Goal: Task Accomplishment & Management: Manage account settings

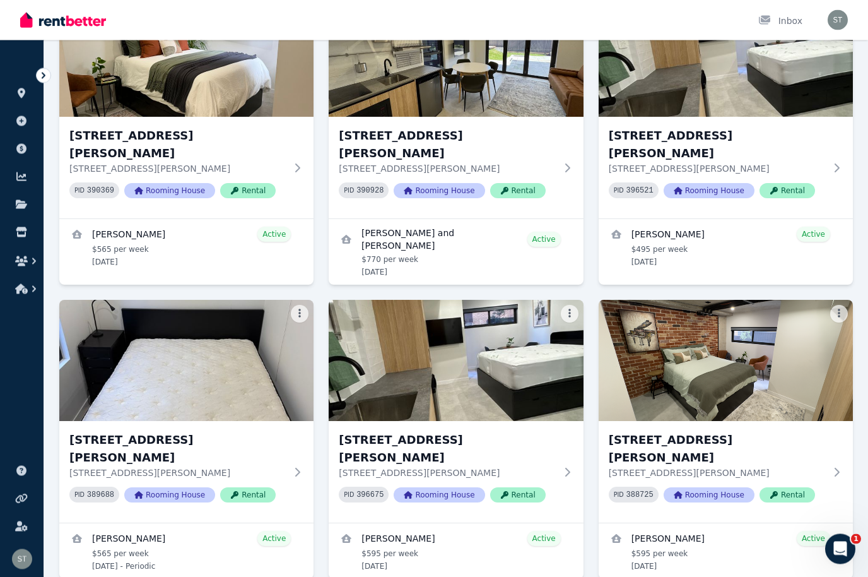
scroll to position [550, 0]
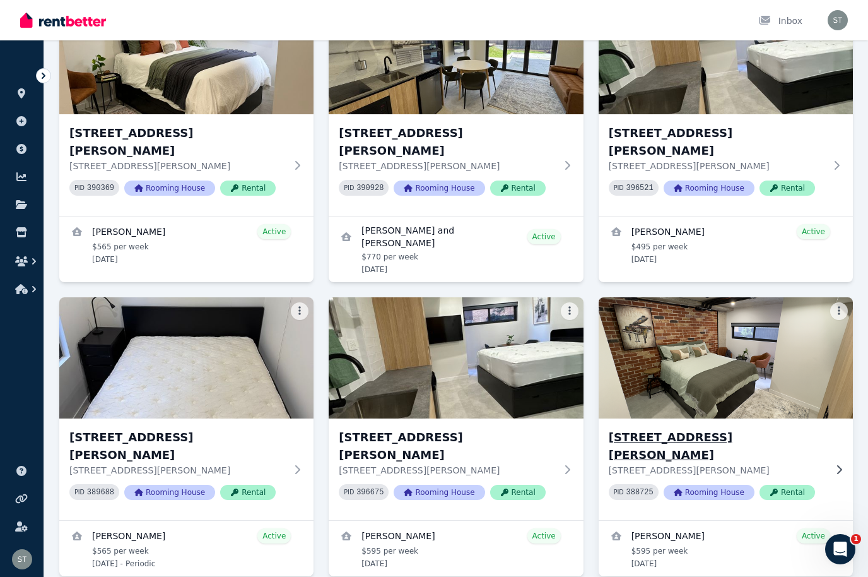
click at [735, 428] on h3 "[STREET_ADDRESS][PERSON_NAME]" at bounding box center [717, 445] width 216 height 35
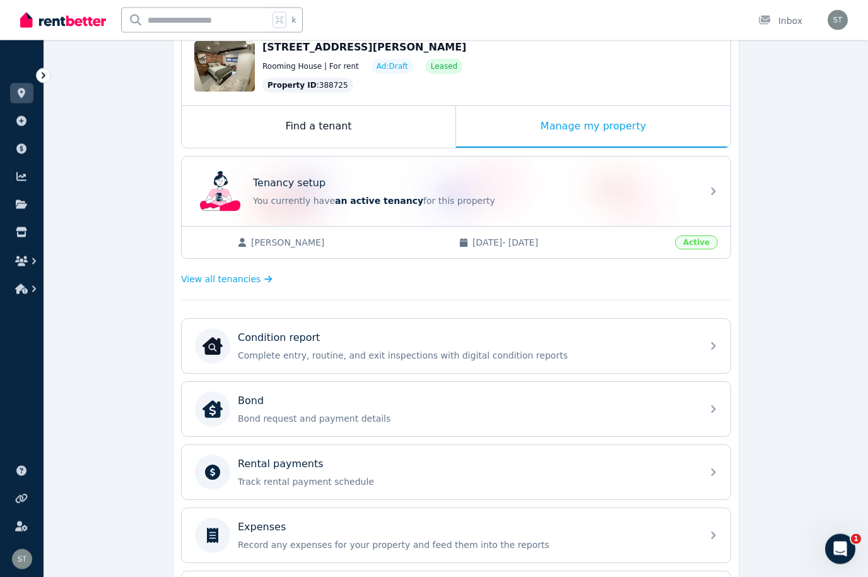
scroll to position [144, 0]
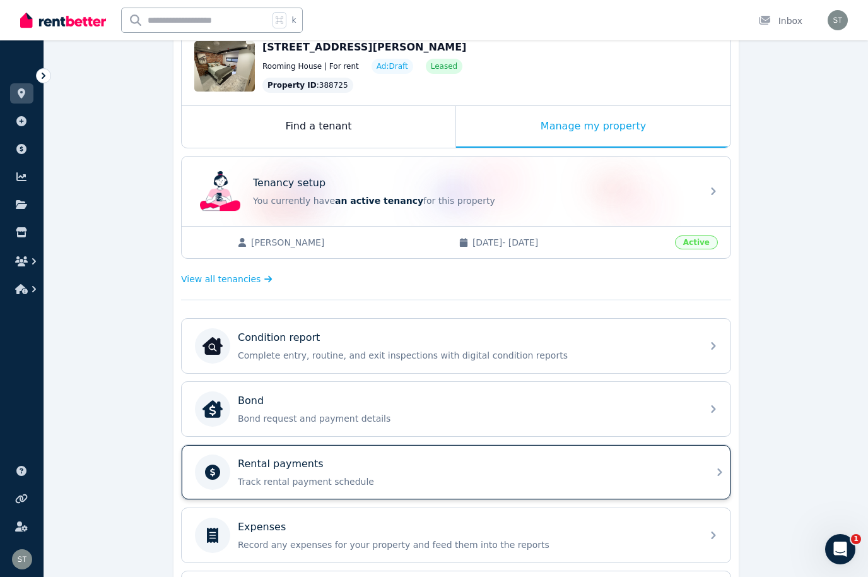
click at [628, 466] on div "Rental payments" at bounding box center [466, 463] width 457 height 15
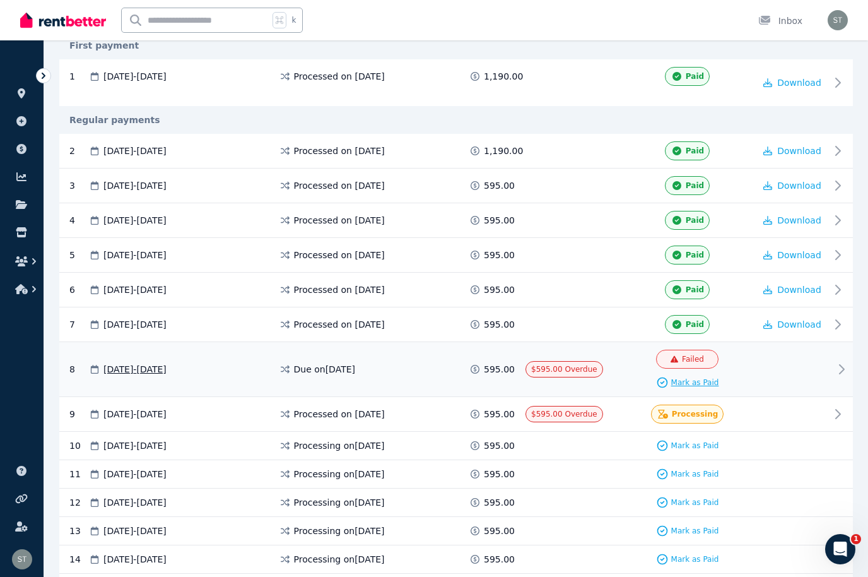
click at [695, 383] on span "Mark as Paid" at bounding box center [695, 382] width 48 height 10
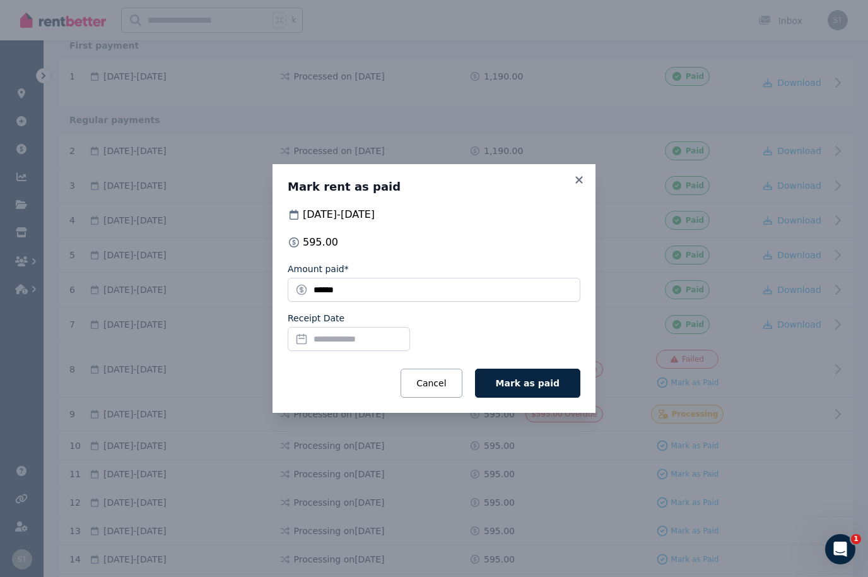
click at [351, 351] on input "Receipt Date" at bounding box center [349, 339] width 122 height 24
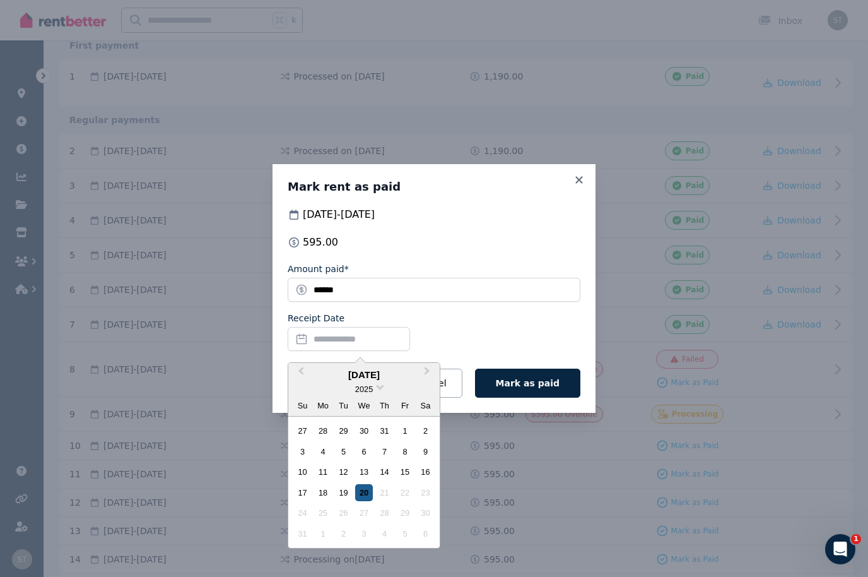
click at [360, 501] on div "20" at bounding box center [363, 492] width 17 height 17
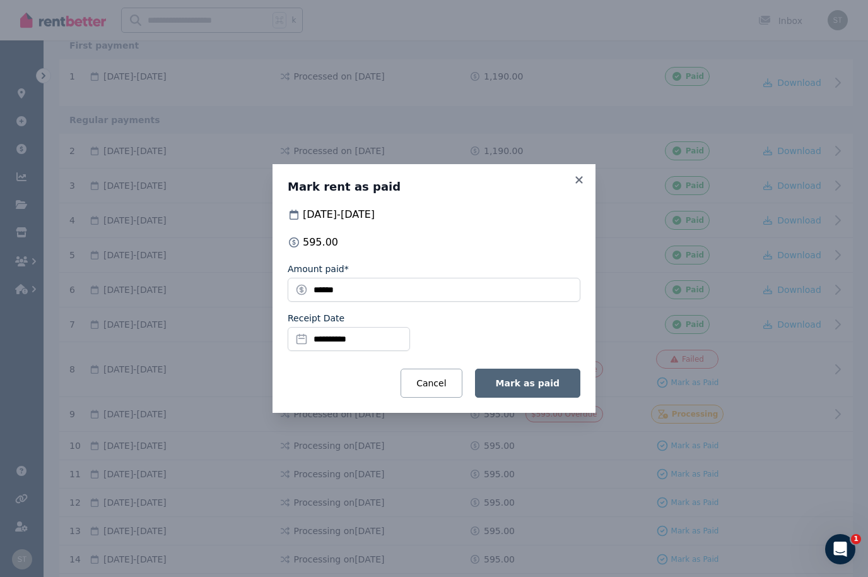
click at [538, 388] on span "Mark as paid" at bounding box center [528, 383] width 64 height 10
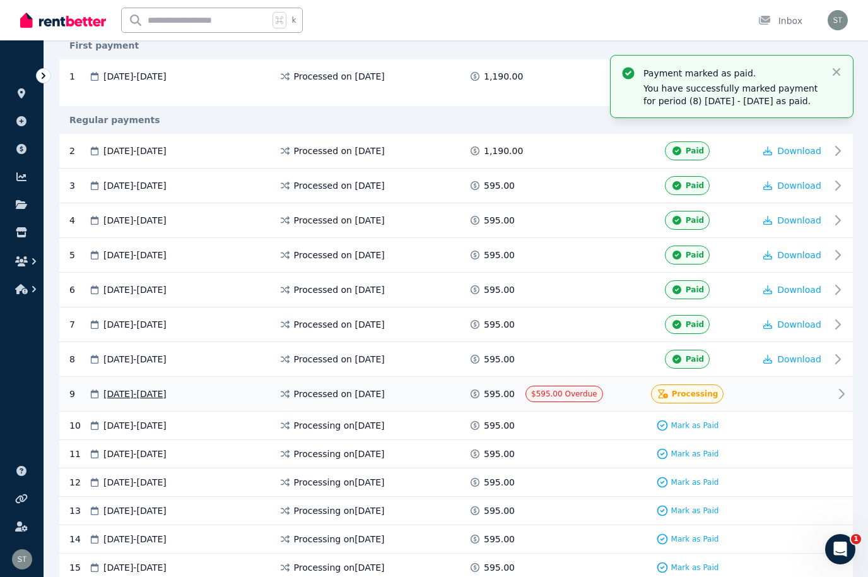
click at [700, 389] on span "Processing" at bounding box center [695, 394] width 47 height 10
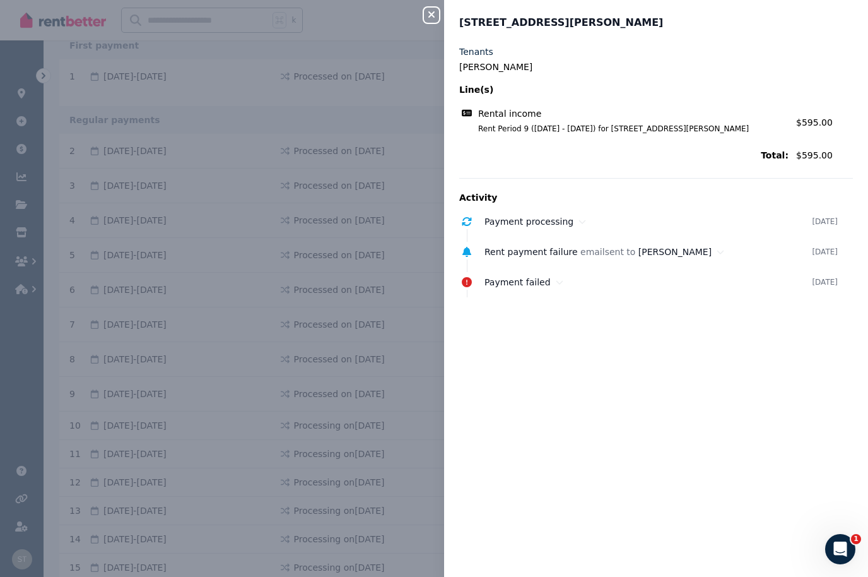
click at [438, 13] on icon "button" at bounding box center [431, 14] width 15 height 10
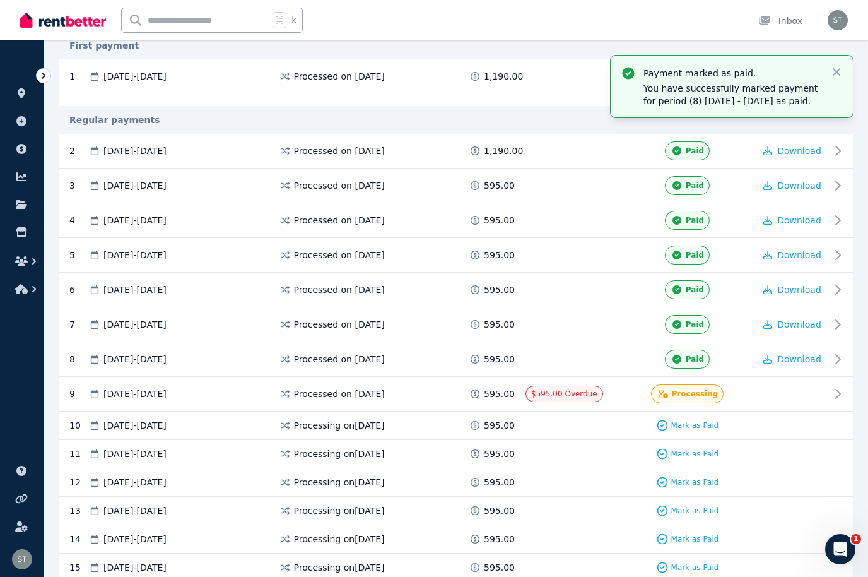
click at [694, 424] on span "Mark as Paid" at bounding box center [695, 425] width 48 height 10
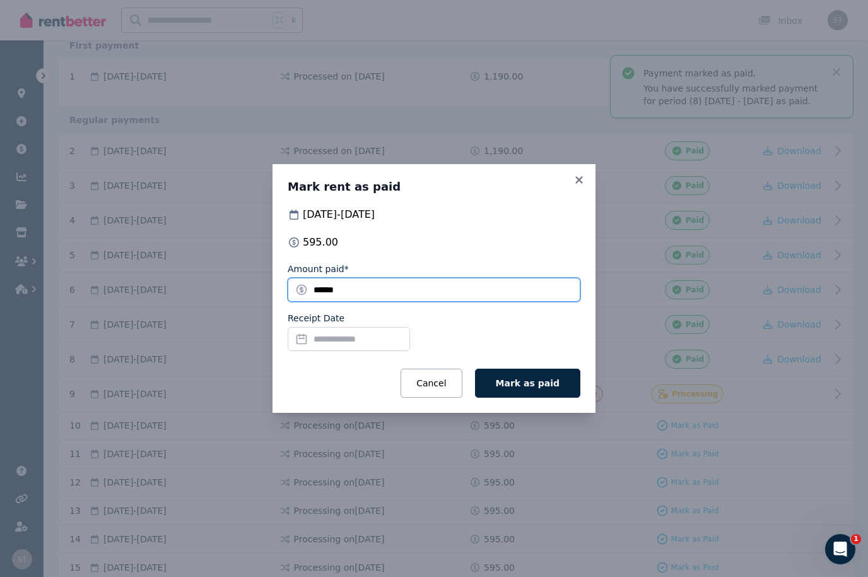
click at [374, 302] on input "******" at bounding box center [434, 290] width 293 height 24
type input "*"
type input "**"
click at [343, 351] on input "Receipt Date" at bounding box center [349, 339] width 122 height 24
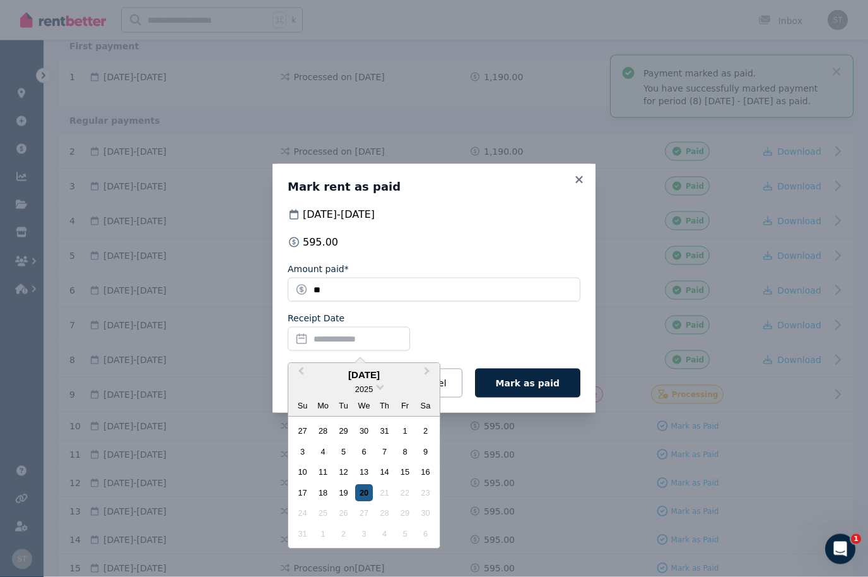
scroll to position [272, 0]
click at [364, 501] on div "20" at bounding box center [363, 492] width 17 height 17
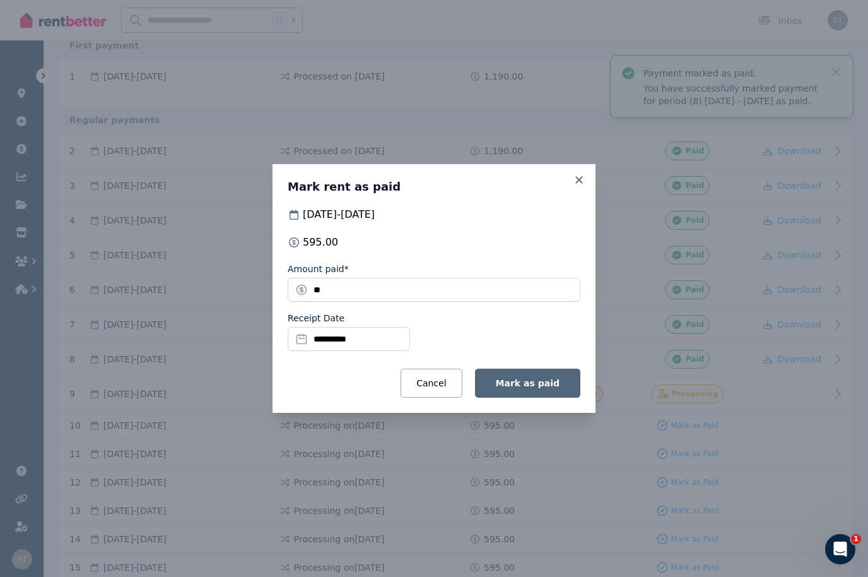
click at [535, 388] on span "Mark as paid" at bounding box center [528, 383] width 64 height 10
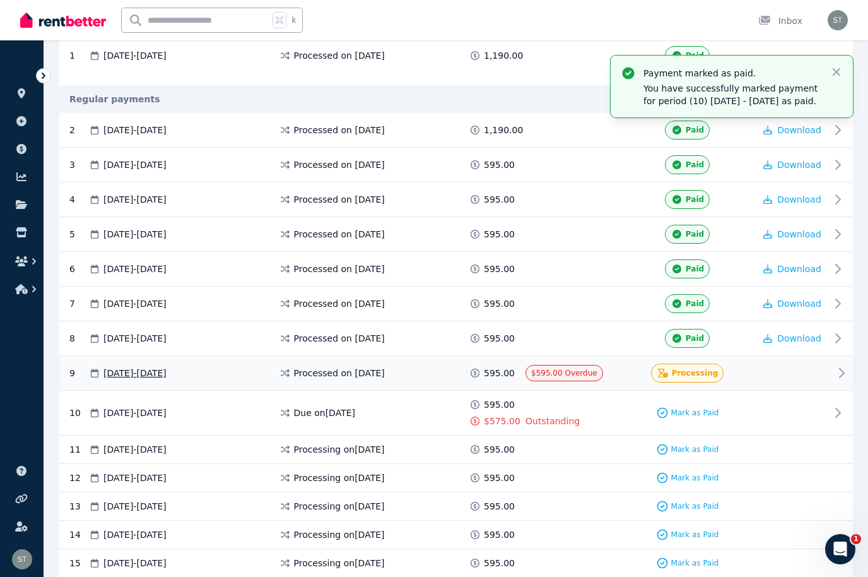
click at [826, 372] on div at bounding box center [792, 372] width 76 height 19
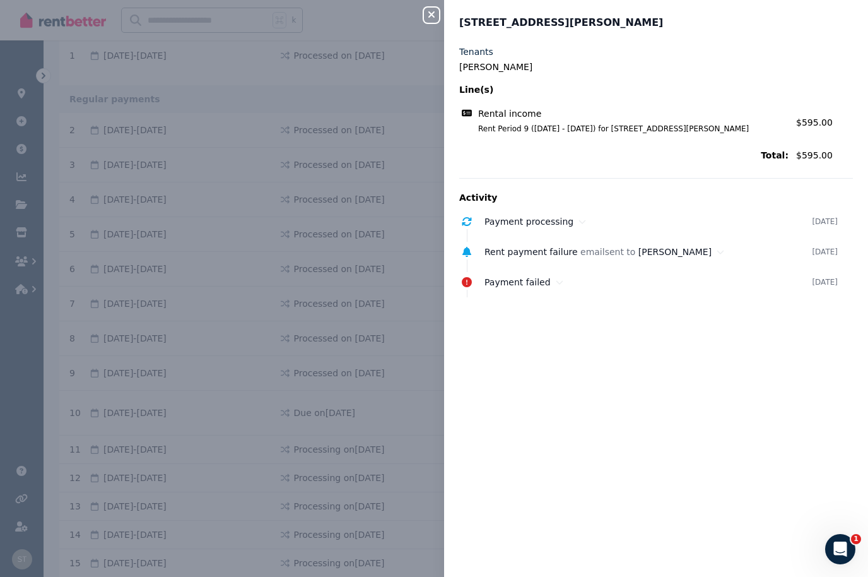
click at [434, 9] on button "Close panel" at bounding box center [431, 15] width 15 height 15
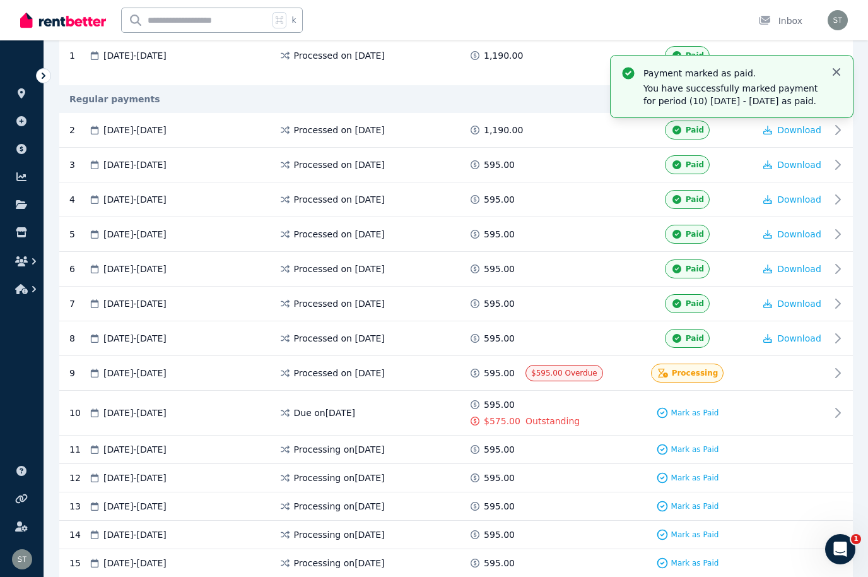
click at [838, 73] on icon "button" at bounding box center [837, 72] width 8 height 8
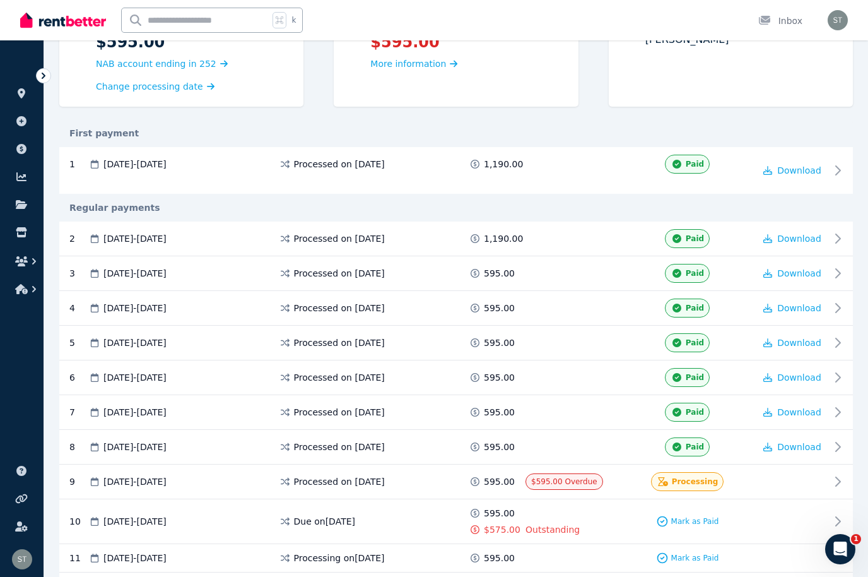
scroll to position [0, 0]
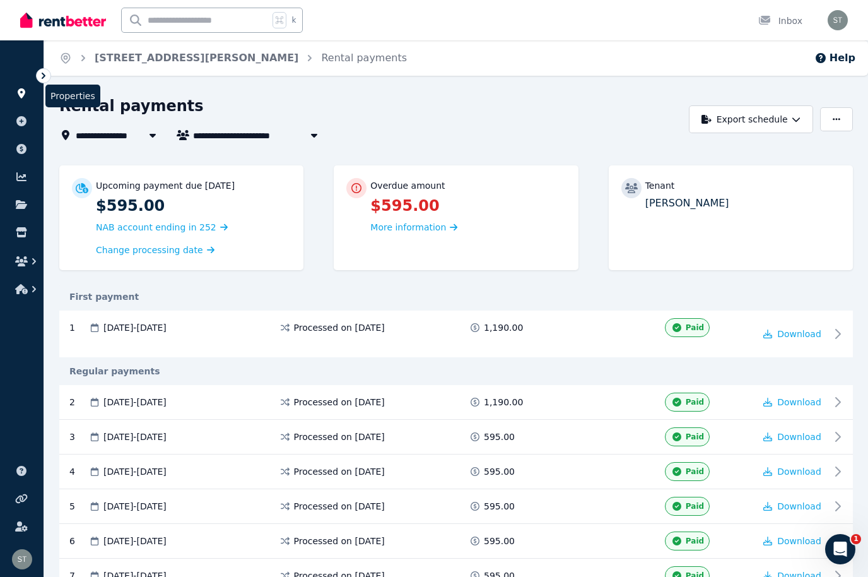
click at [23, 101] on link at bounding box center [21, 93] width 23 height 20
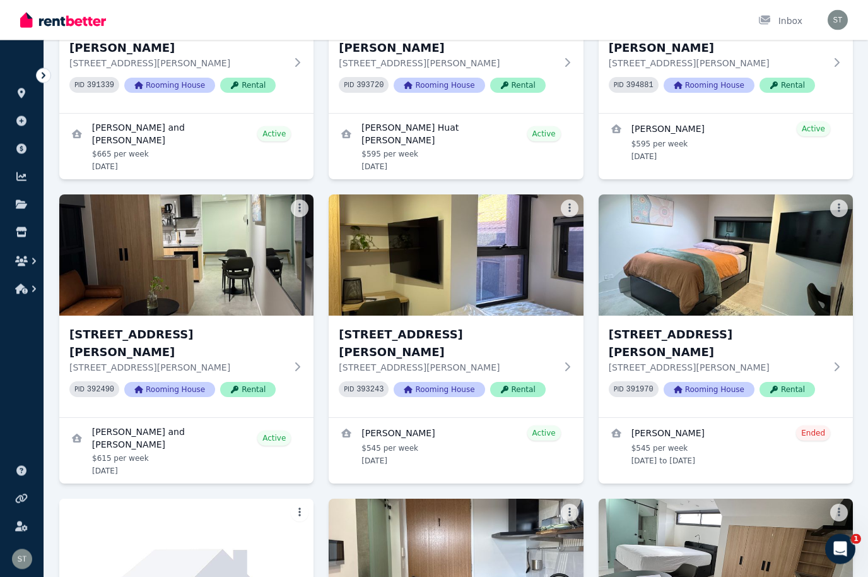
scroll to position [2589, 0]
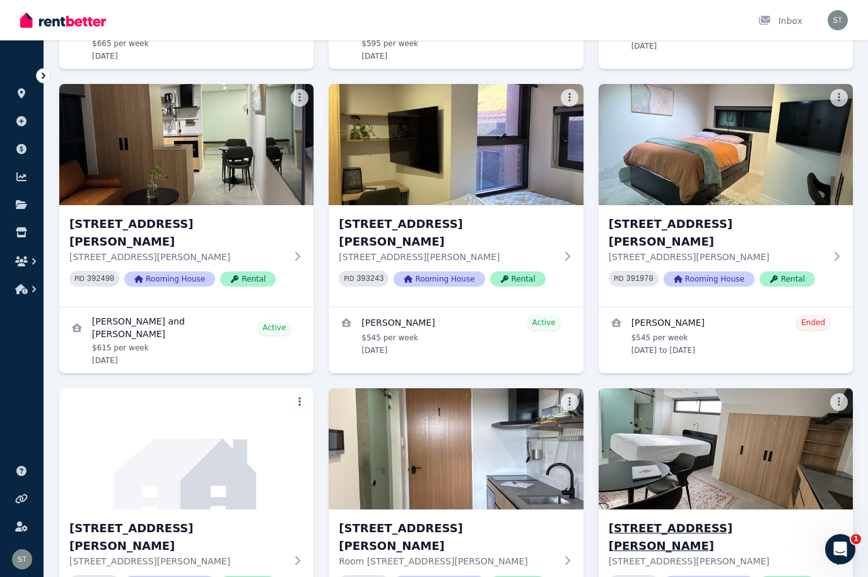
click at [748, 385] on img at bounding box center [725, 448] width 267 height 127
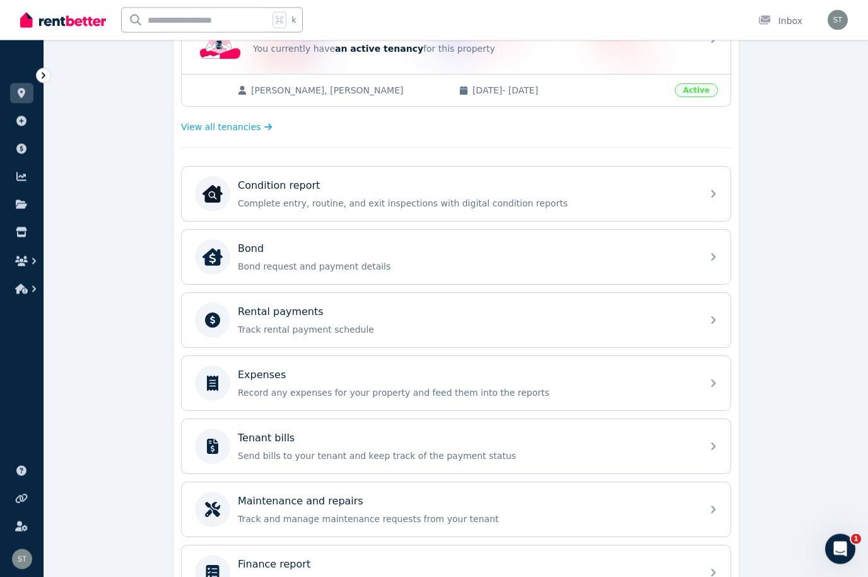
scroll to position [331, 0]
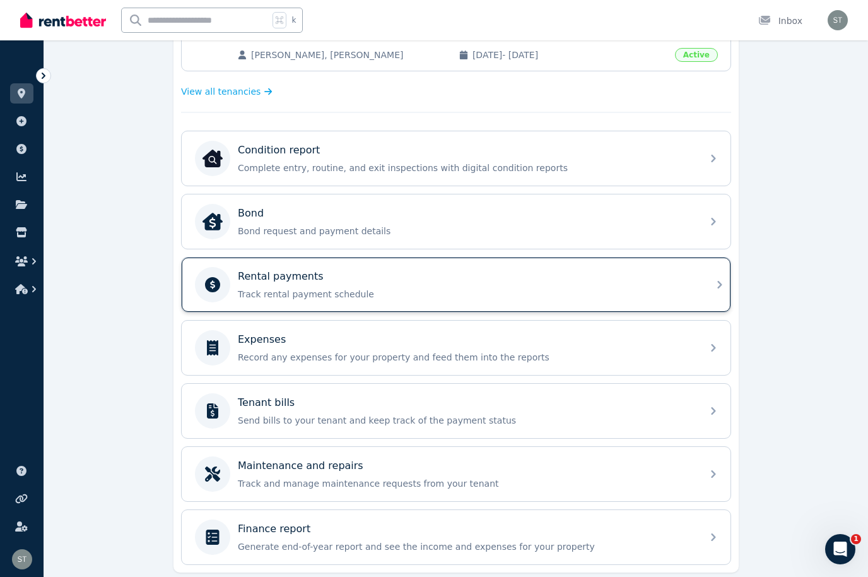
click at [635, 280] on div "Rental payments" at bounding box center [466, 276] width 457 height 15
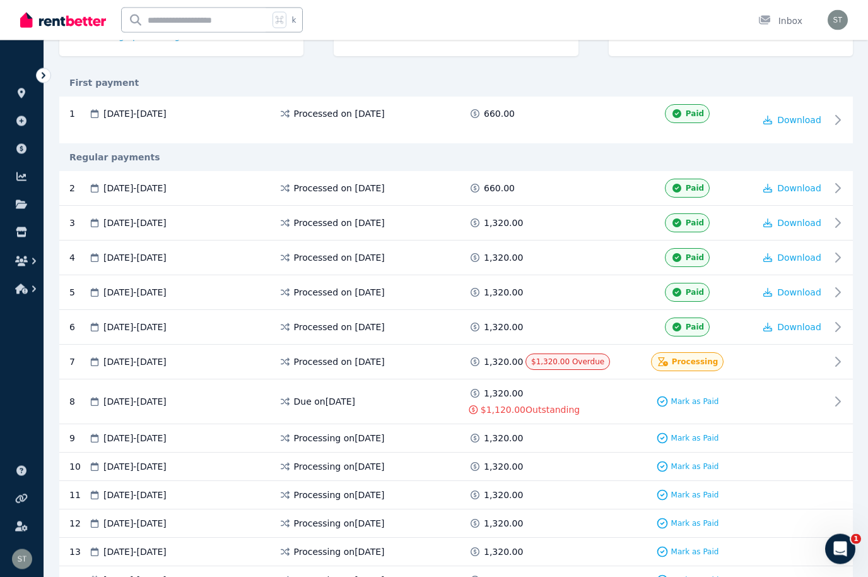
scroll to position [214, 0]
click at [594, 358] on span "$1,320.00 Overdue" at bounding box center [567, 361] width 73 height 9
click at [22, 255] on button "button" at bounding box center [21, 261] width 23 height 23
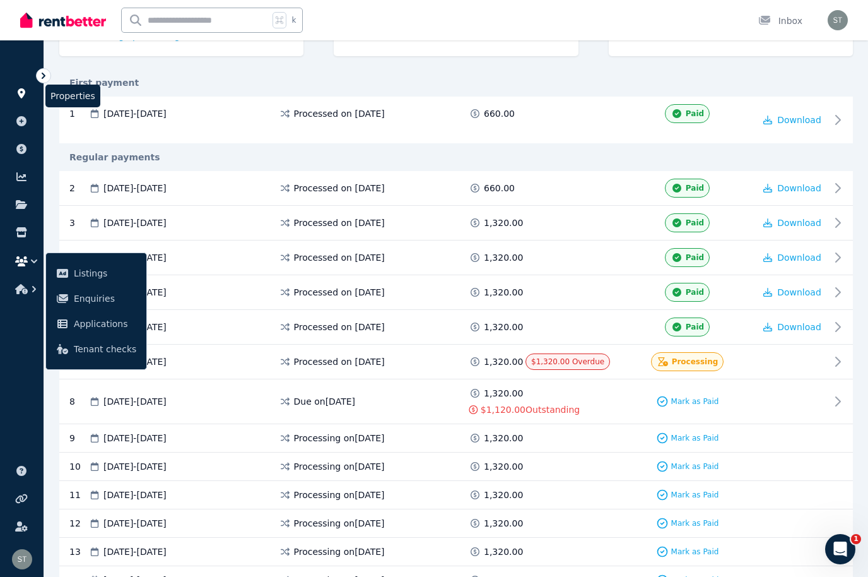
click at [26, 89] on icon at bounding box center [21, 93] width 13 height 10
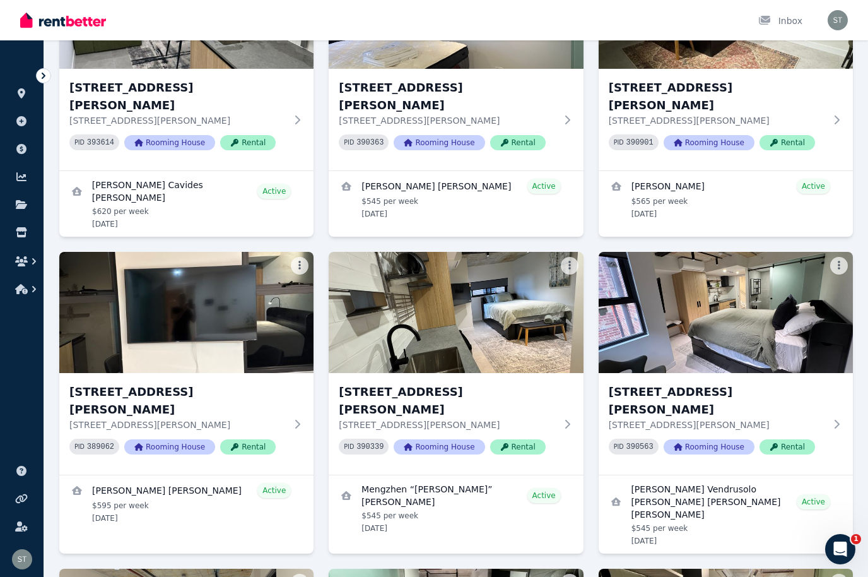
scroll to position [1794, 0]
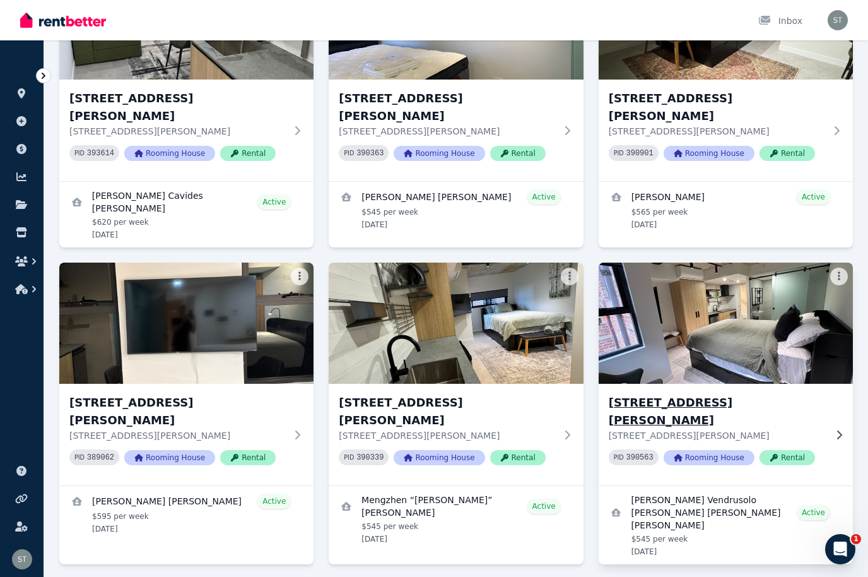
click at [763, 394] on h3 "[STREET_ADDRESS][PERSON_NAME]" at bounding box center [717, 411] width 216 height 35
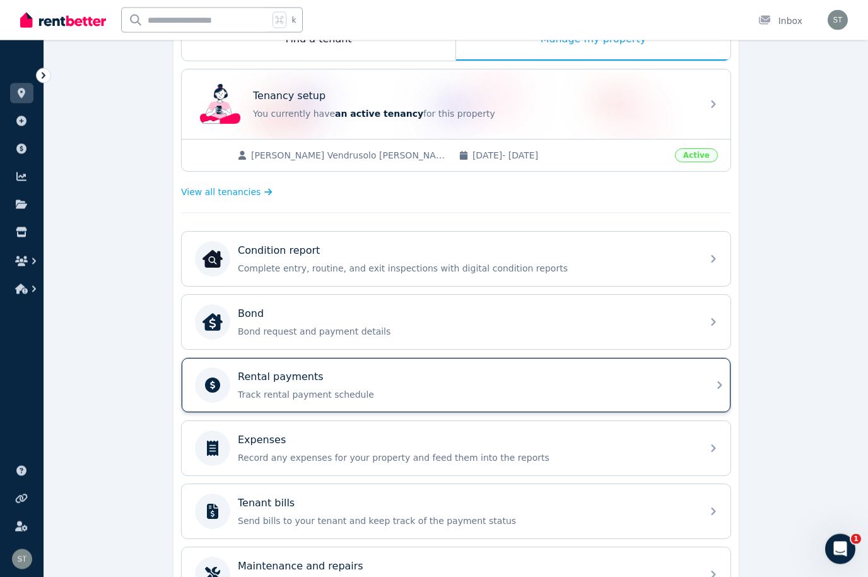
scroll to position [231, 0]
click at [382, 384] on div "Rental payments" at bounding box center [466, 376] width 457 height 15
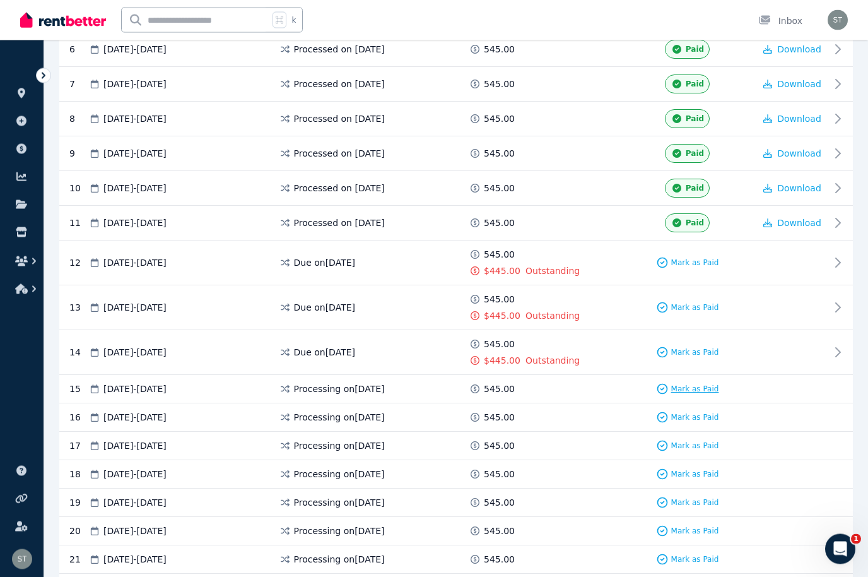
scroll to position [491, 0]
click at [700, 388] on span "Mark as Paid" at bounding box center [695, 389] width 48 height 10
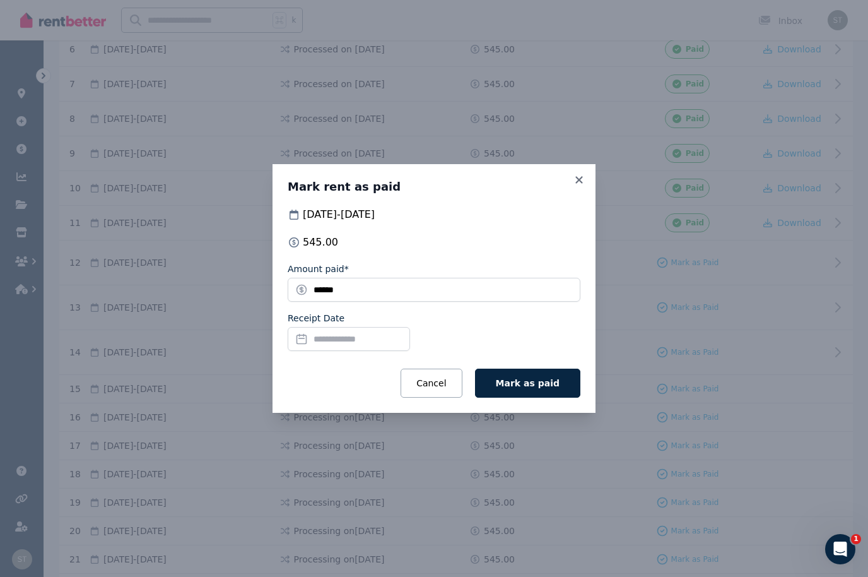
click at [325, 351] on input "Receipt Date" at bounding box center [349, 339] width 122 height 24
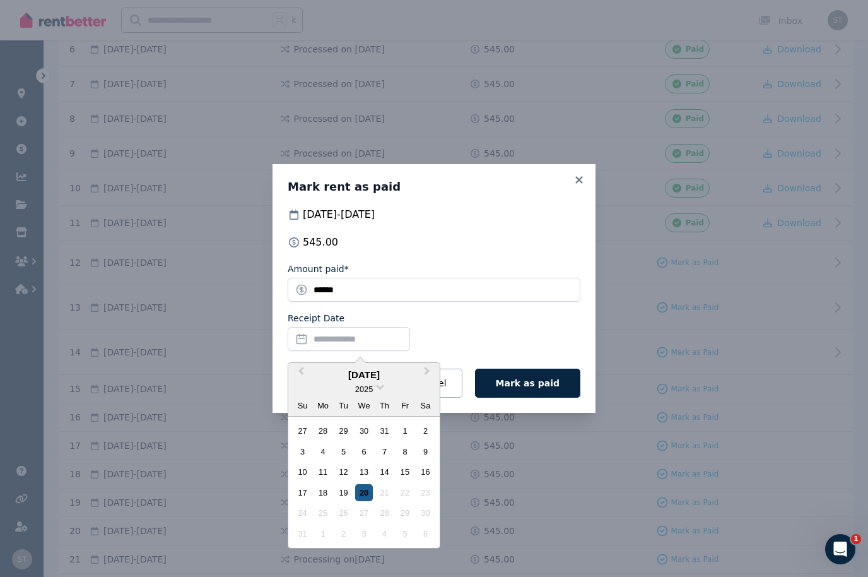
click at [360, 501] on div "20" at bounding box center [363, 492] width 17 height 17
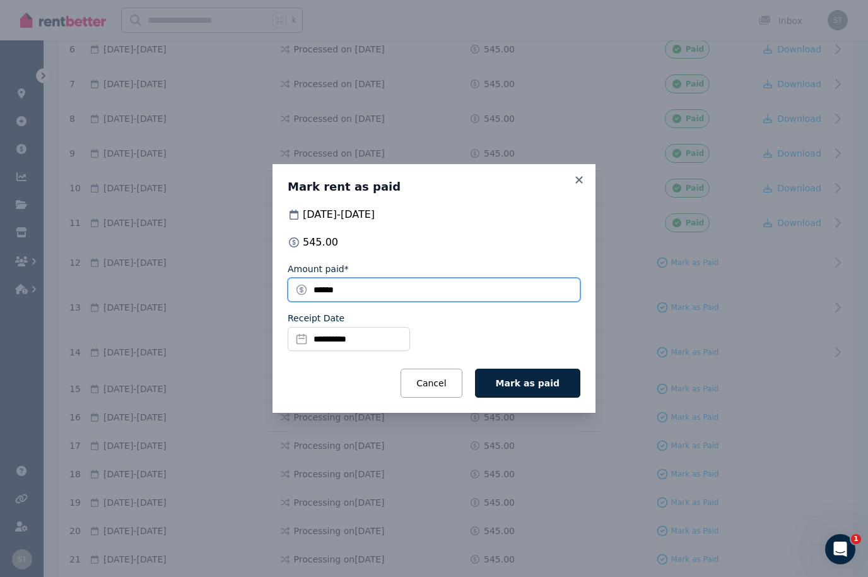
click at [367, 302] on input "******" at bounding box center [434, 290] width 293 height 24
type input "*"
type input "***"
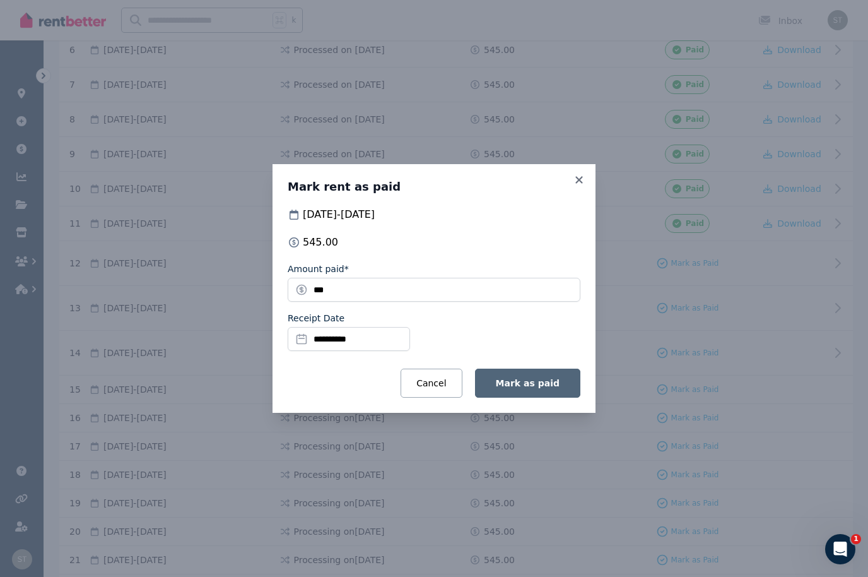
click at [548, 388] on span "Mark as paid" at bounding box center [528, 383] width 64 height 10
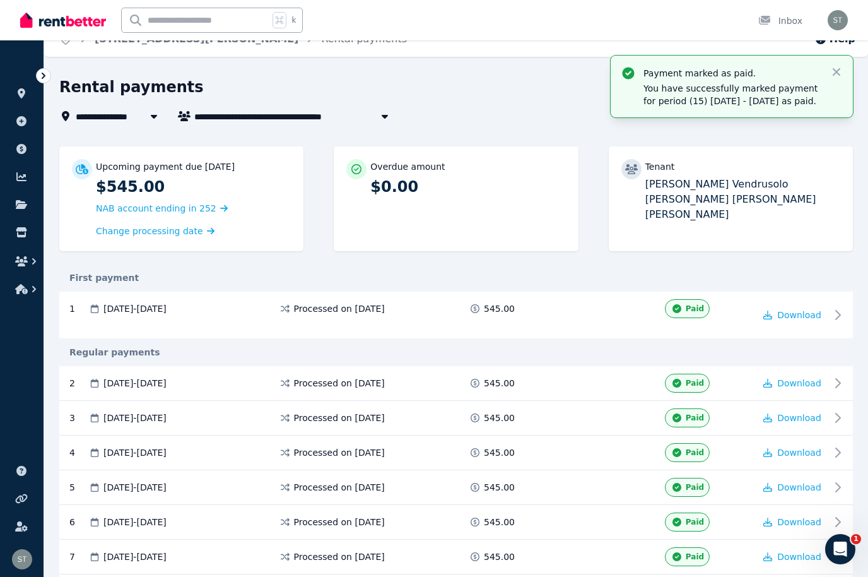
scroll to position [0, 0]
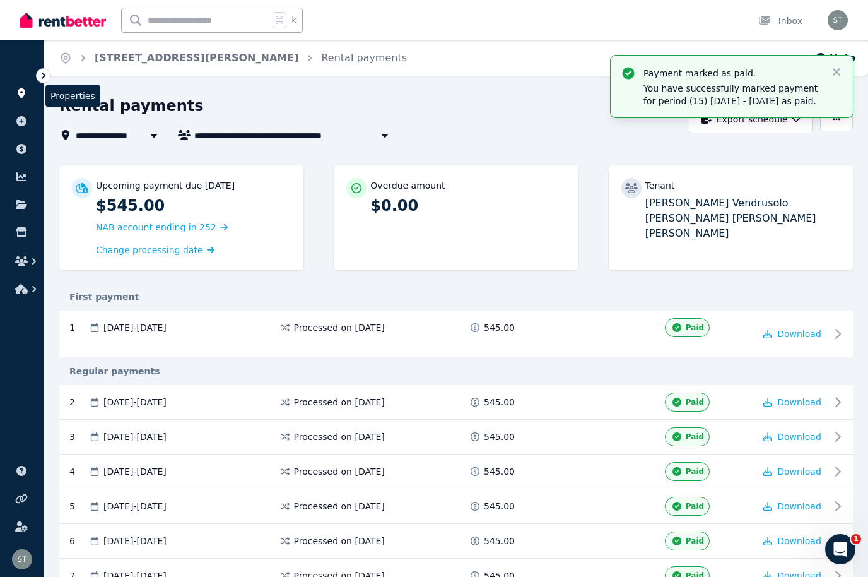
click at [32, 91] on link at bounding box center [21, 93] width 23 height 20
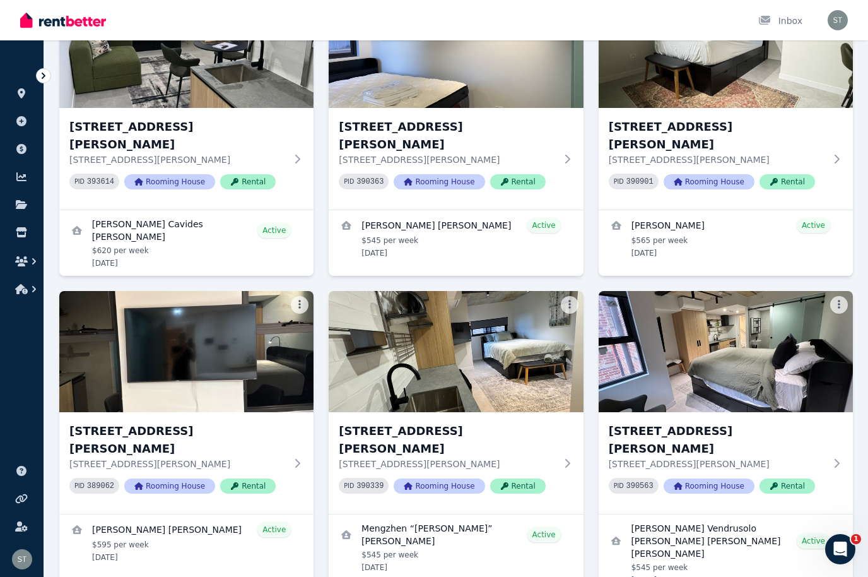
scroll to position [1765, 0]
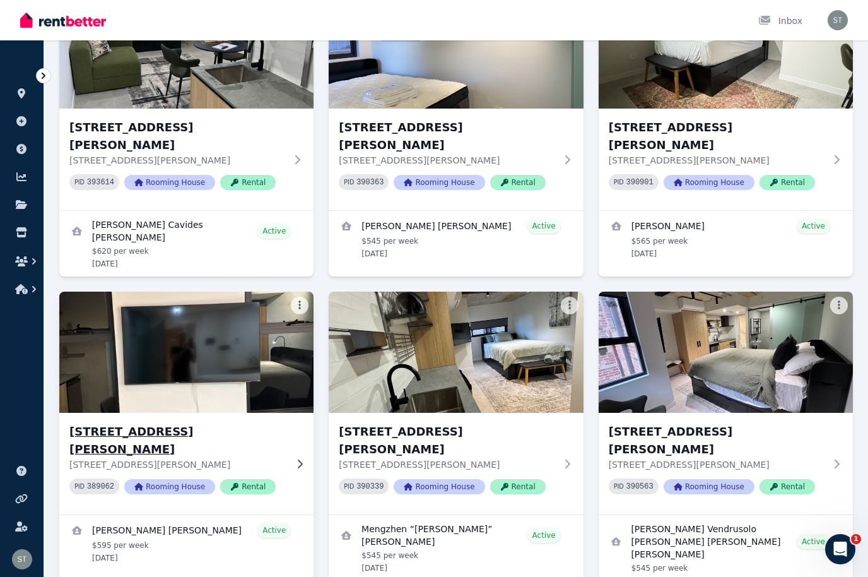
click at [197, 288] on img at bounding box center [186, 351] width 267 height 127
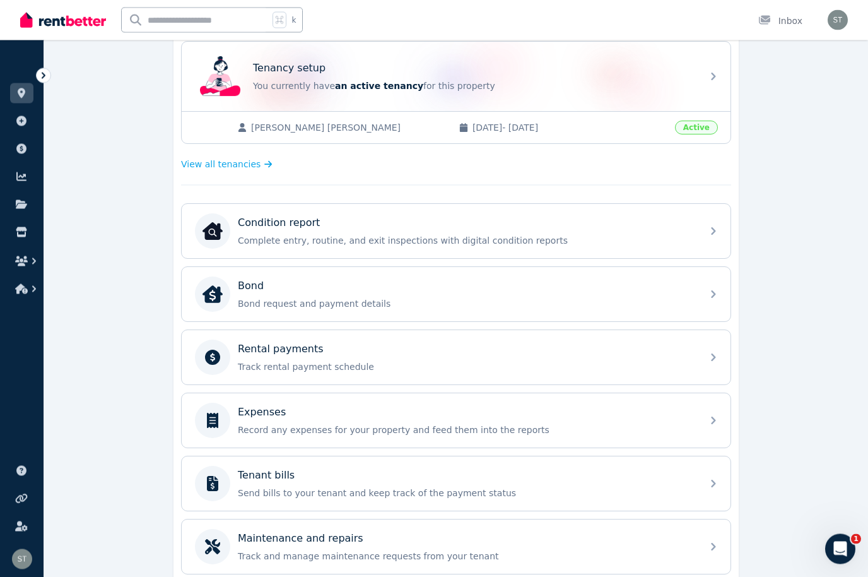
scroll to position [262, 0]
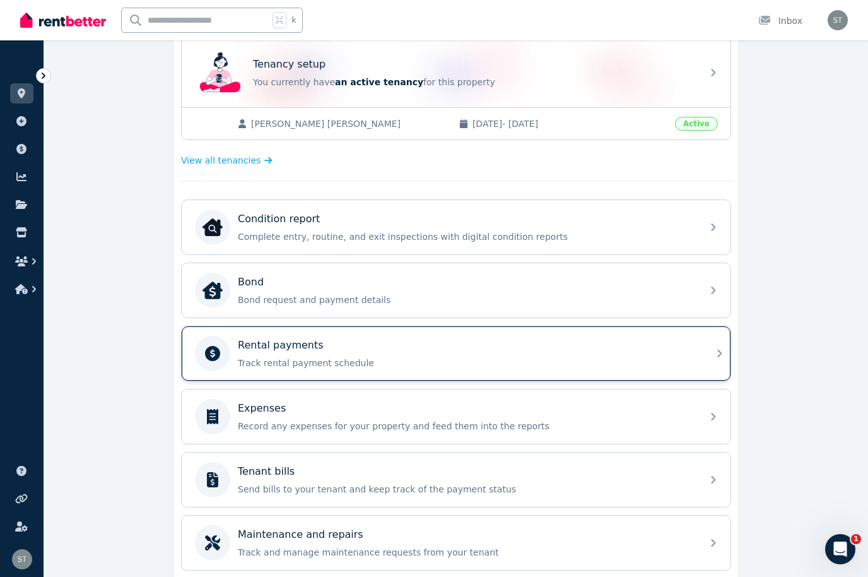
click at [469, 349] on div "Rental payments" at bounding box center [466, 344] width 457 height 15
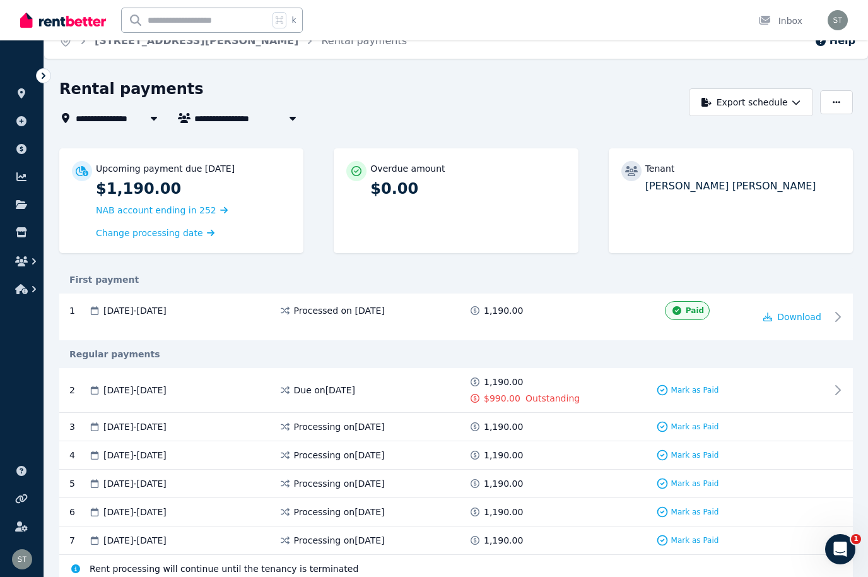
scroll to position [18, 0]
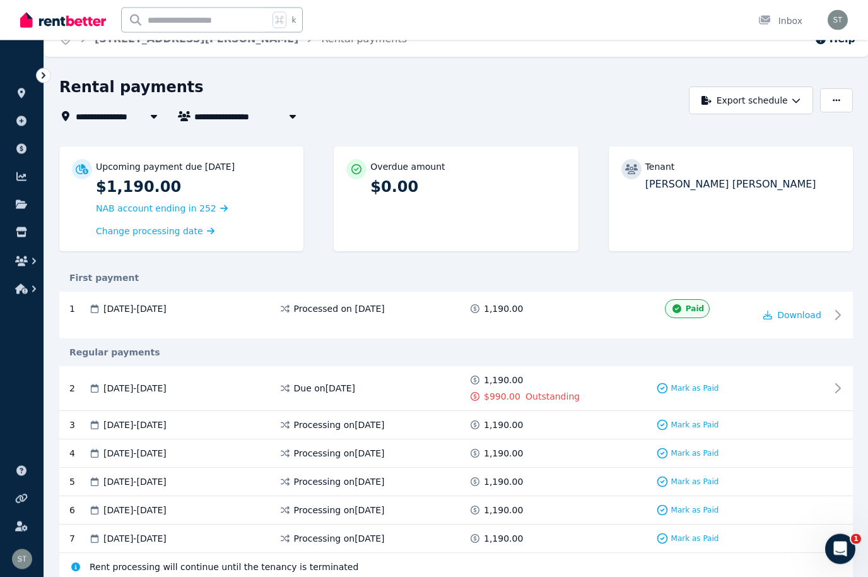
click at [520, 421] on div "1,190.00" at bounding box center [497, 425] width 57 height 13
click at [691, 423] on span "Mark as Paid" at bounding box center [695, 425] width 48 height 10
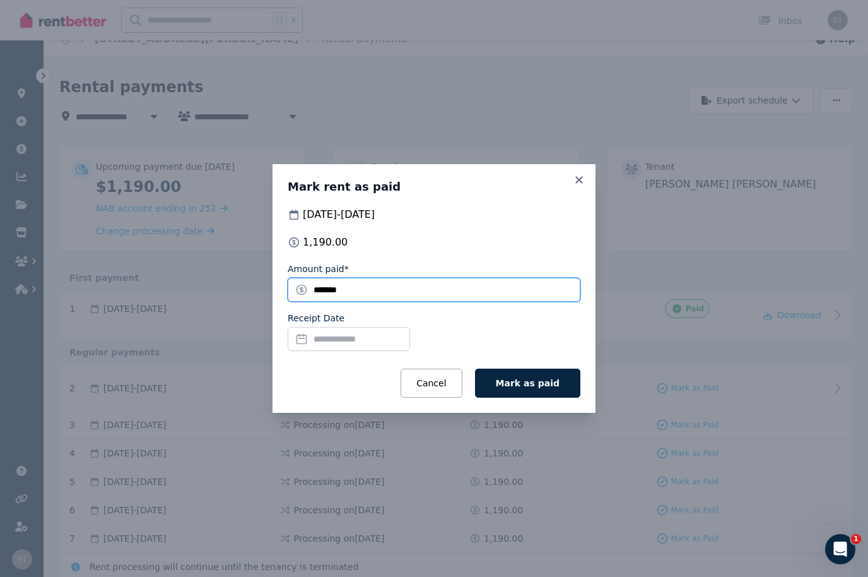
click at [365, 302] on input "*******" at bounding box center [434, 290] width 293 height 24
type input "*"
type input "***"
click at [352, 351] on input "Receipt Date" at bounding box center [349, 339] width 122 height 24
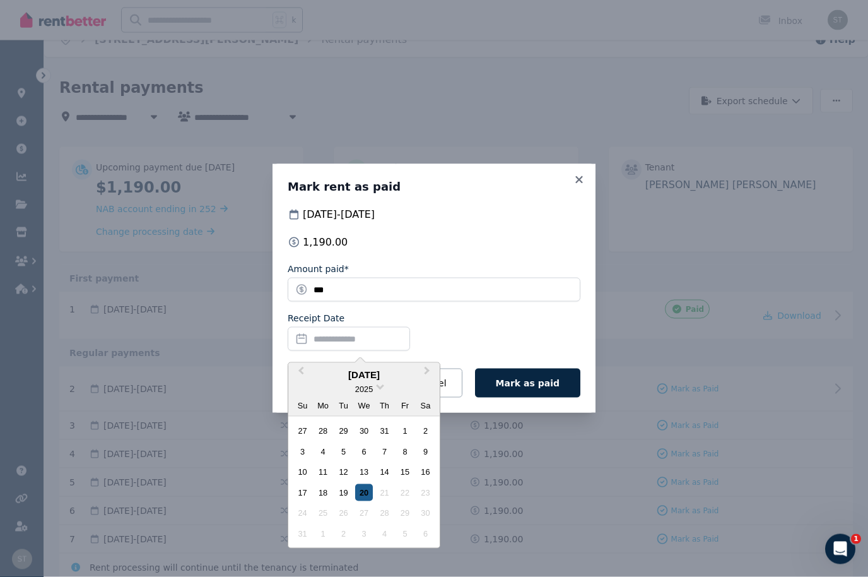
scroll to position [19, 0]
click at [361, 501] on div "20" at bounding box center [363, 492] width 17 height 17
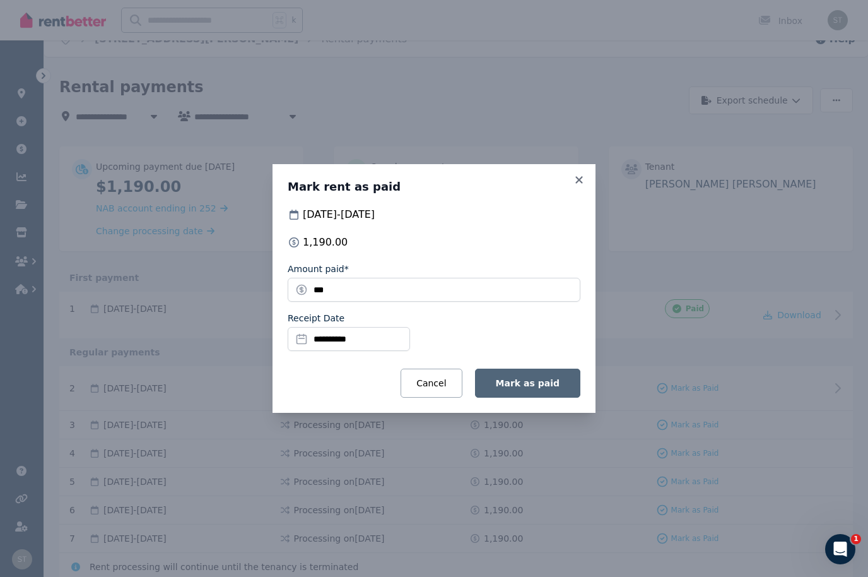
click at [534, 397] on button "Mark as paid" at bounding box center [527, 382] width 105 height 29
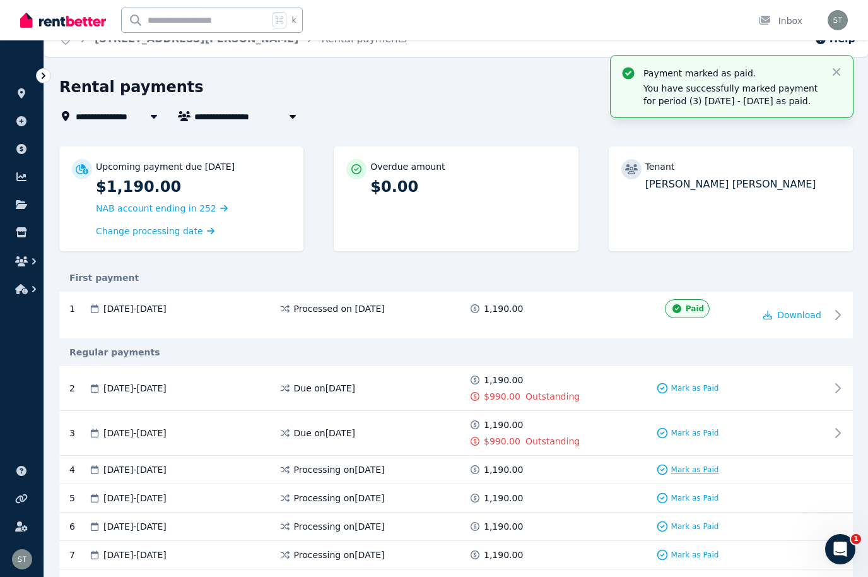
click at [697, 470] on span "Mark as Paid" at bounding box center [695, 469] width 48 height 10
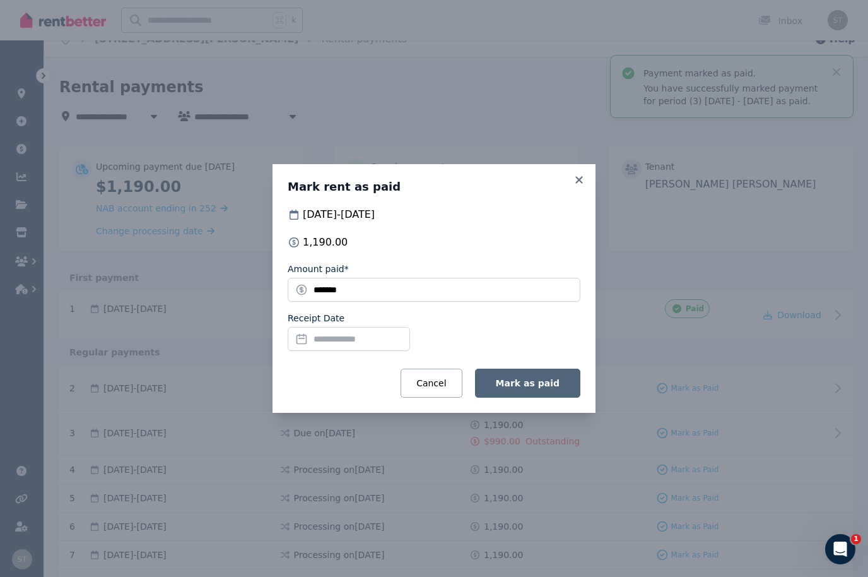
click at [530, 388] on span "Mark as paid" at bounding box center [528, 383] width 64 height 10
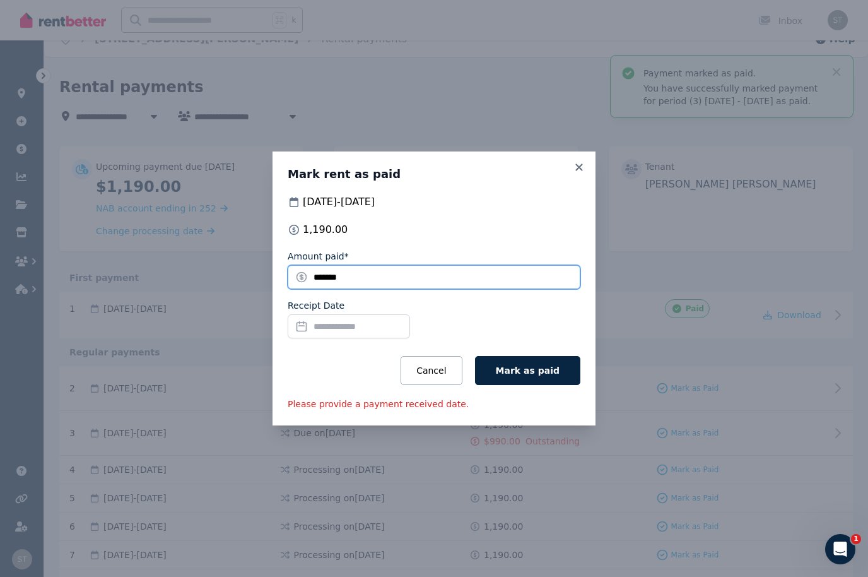
click at [333, 289] on input "*******" at bounding box center [434, 277] width 293 height 24
type input "*"
type input "***"
click at [335, 338] on input "Receipt Date" at bounding box center [349, 326] width 122 height 24
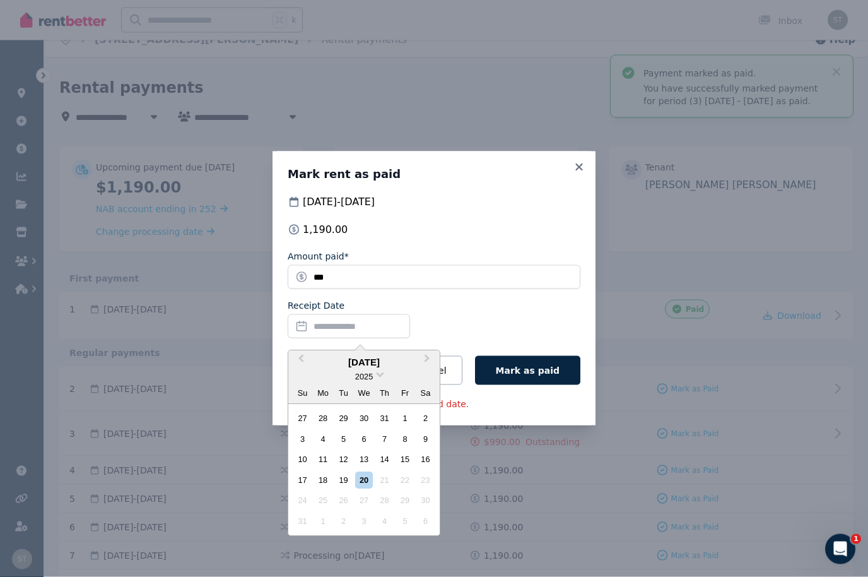
scroll to position [19, 0]
click at [365, 488] on div "20" at bounding box center [363, 479] width 17 height 17
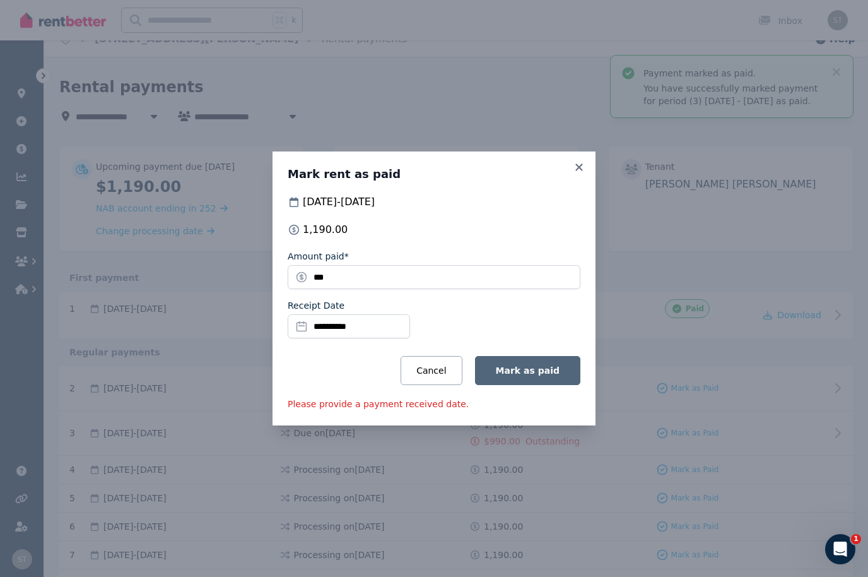
click at [548, 375] on span "Mark as paid" at bounding box center [528, 370] width 64 height 10
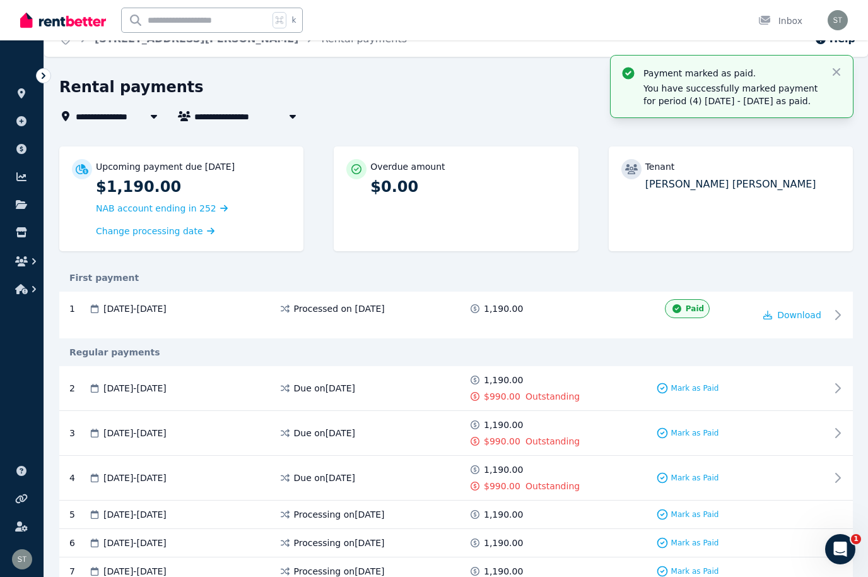
click at [580, 209] on div "Upcoming payment due [DATE] $1,190.00 NAB account ending in 252 Change processi…" at bounding box center [456, 204] width 794 height 117
click at [25, 97] on icon at bounding box center [21, 93] width 13 height 10
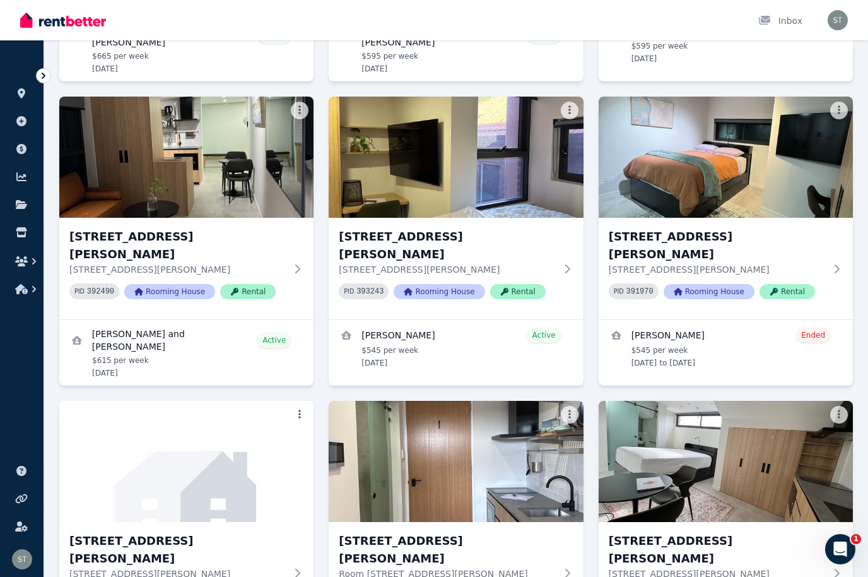
scroll to position [2500, 0]
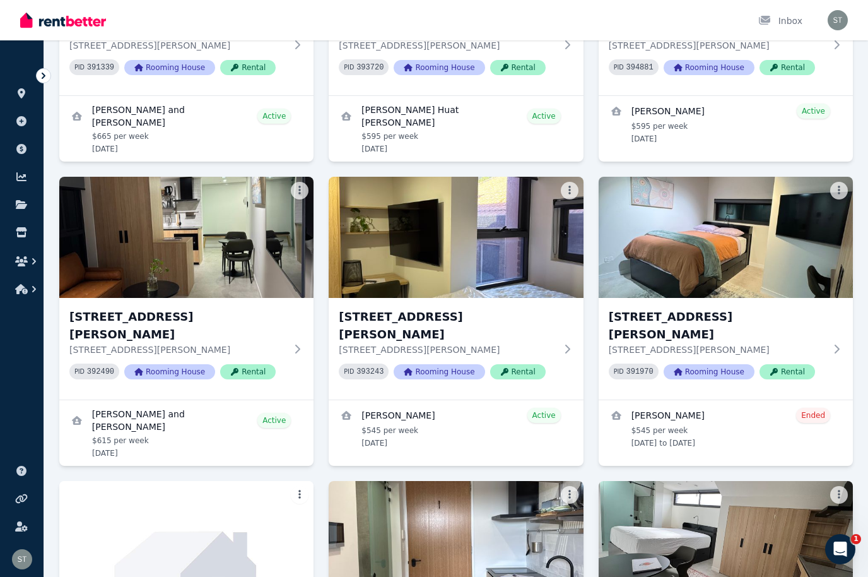
click at [781, 477] on img at bounding box center [725, 540] width 267 height 127
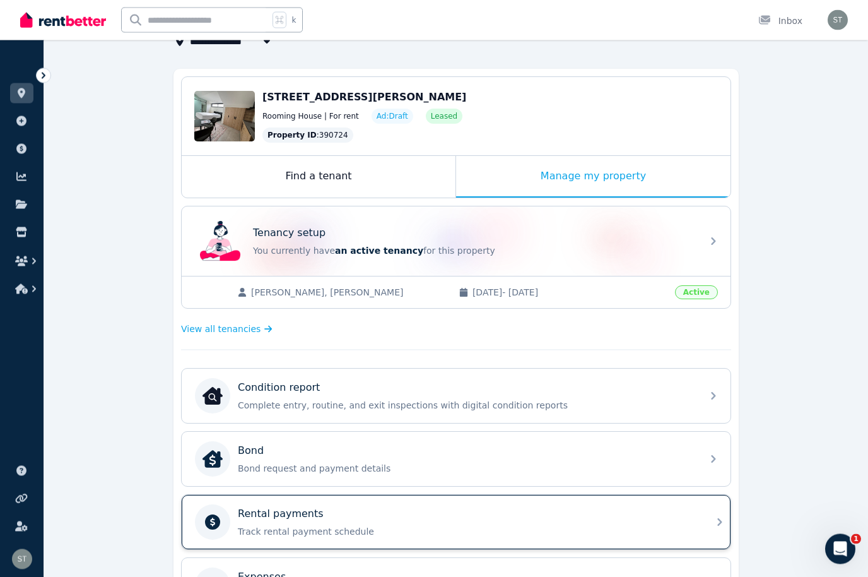
scroll to position [94, 0]
click at [368, 525] on p "Track rental payment schedule" at bounding box center [466, 531] width 457 height 13
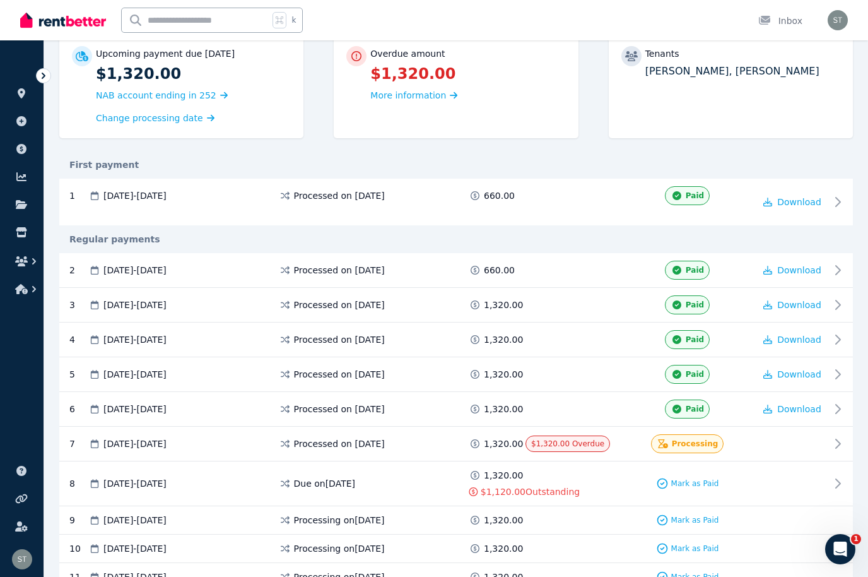
scroll to position [261, 0]
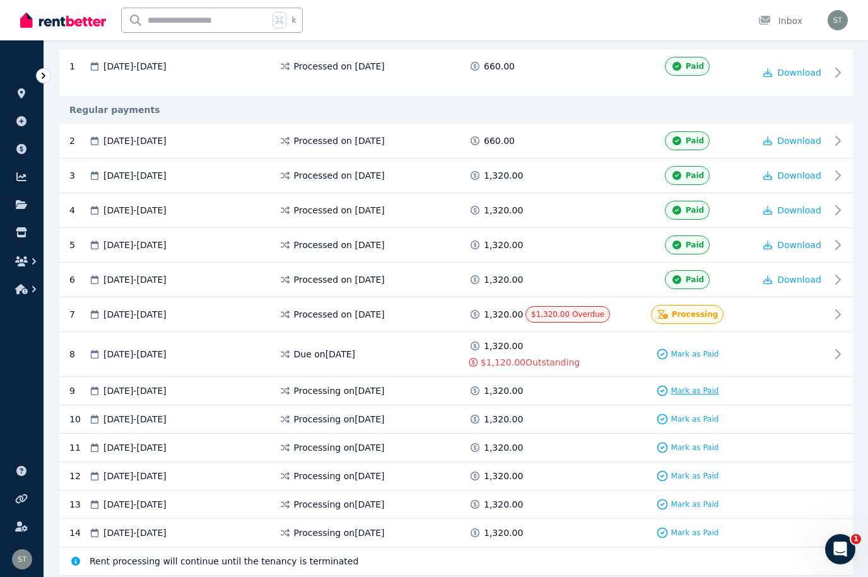
click at [703, 388] on span "Mark as Paid" at bounding box center [695, 390] width 48 height 10
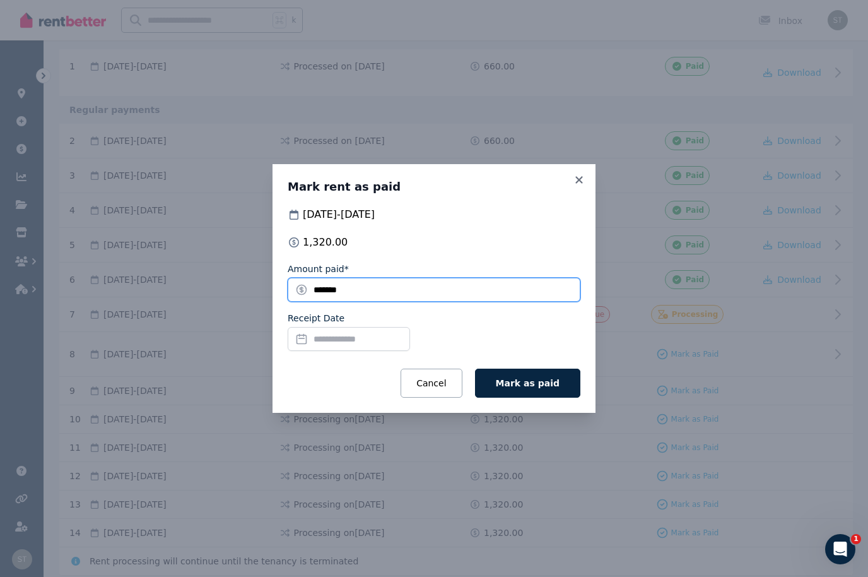
click at [404, 302] on input "*******" at bounding box center [434, 290] width 293 height 24
type input "*"
type input "***"
click at [319, 351] on input "Receipt Date" at bounding box center [349, 339] width 122 height 24
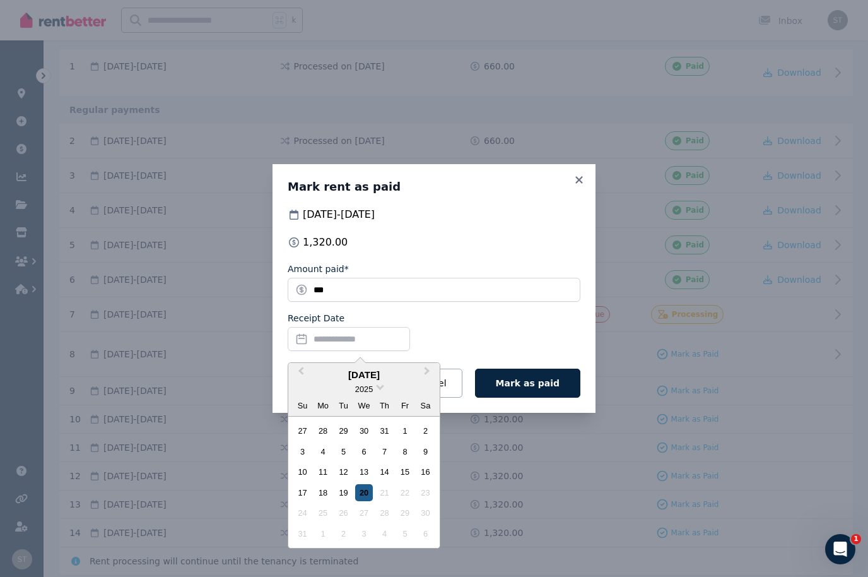
click at [366, 501] on div "20" at bounding box center [363, 492] width 17 height 17
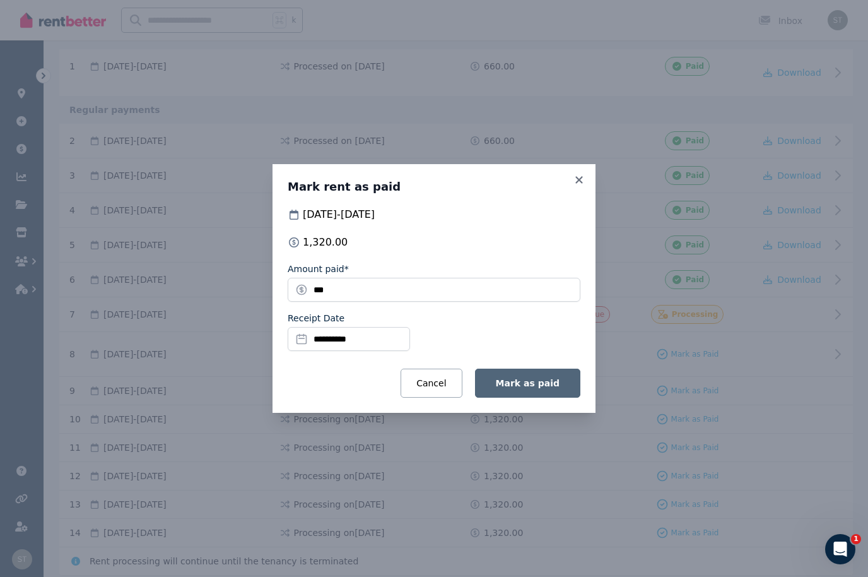
click at [536, 388] on span "Mark as paid" at bounding box center [528, 383] width 64 height 10
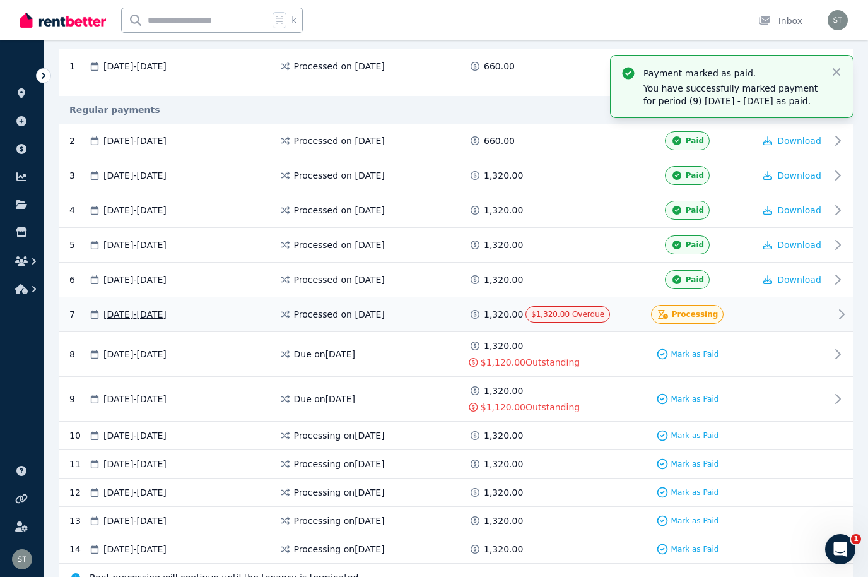
click at [589, 310] on span "$1,320.00 Overdue" at bounding box center [567, 314] width 73 height 9
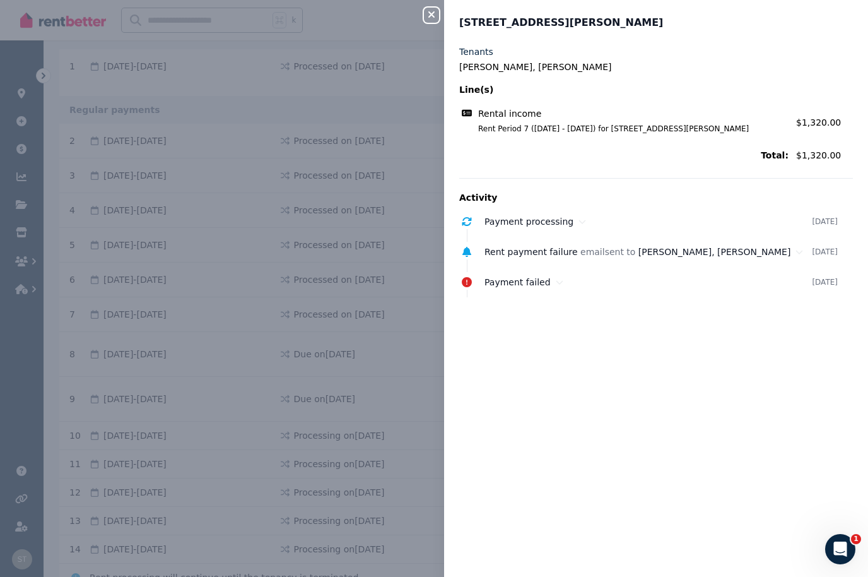
click at [433, 14] on icon "button" at bounding box center [431, 14] width 6 height 6
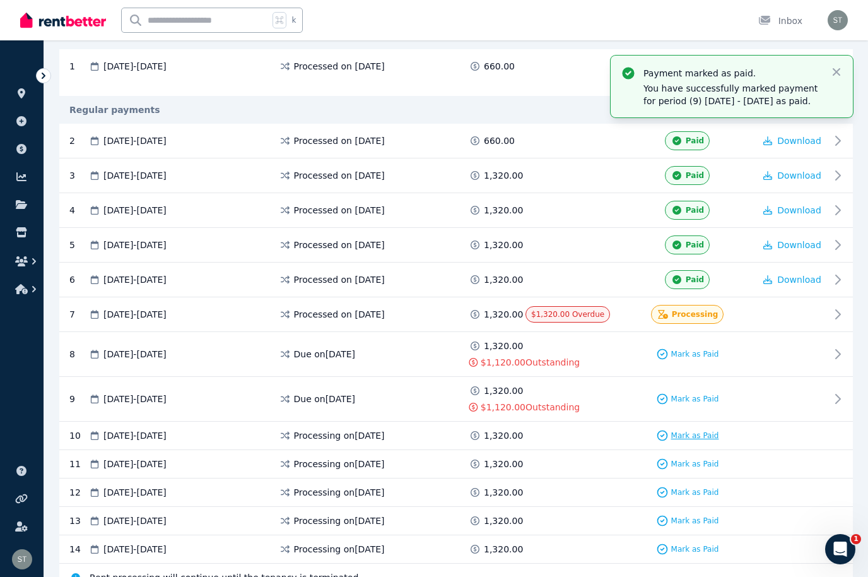
click at [689, 430] on span "Mark as Paid" at bounding box center [695, 435] width 48 height 10
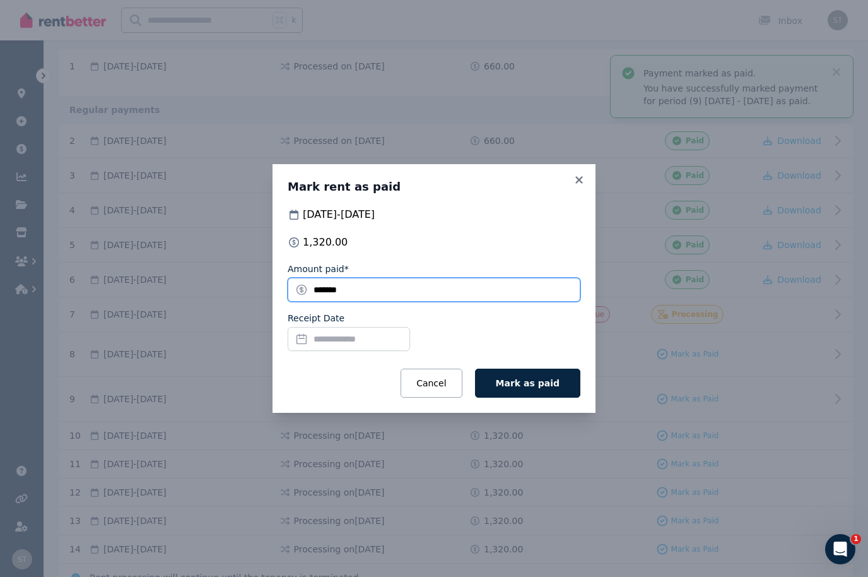
click at [353, 302] on input "*******" at bounding box center [434, 290] width 293 height 24
type input "*"
type input "***"
click at [332, 351] on input "Receipt Date" at bounding box center [349, 339] width 122 height 24
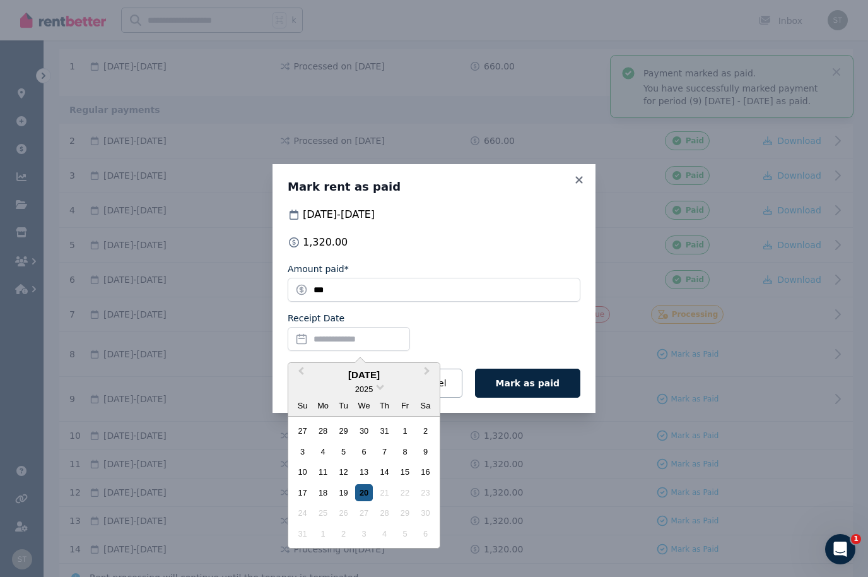
click at [365, 501] on div "20" at bounding box center [363, 492] width 17 height 17
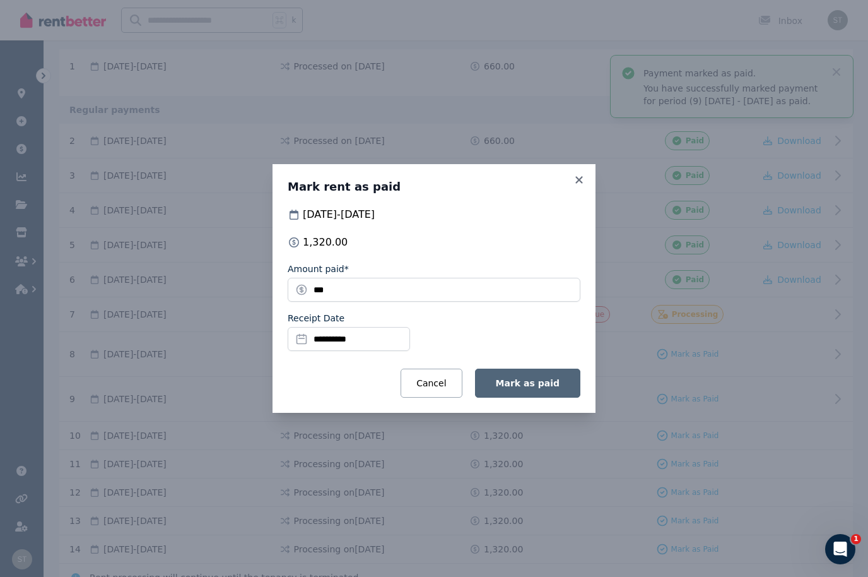
click at [546, 397] on button "Mark as paid" at bounding box center [527, 382] width 105 height 29
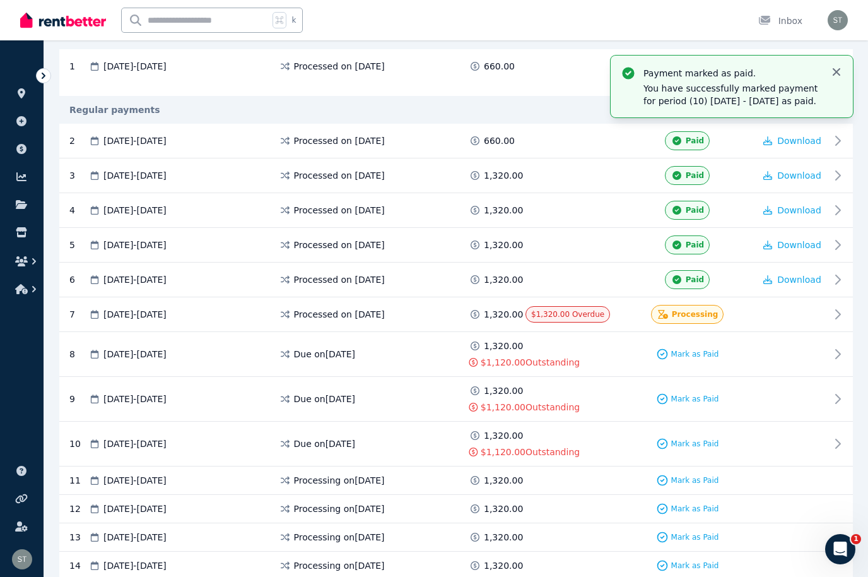
click at [838, 68] on icon "button" at bounding box center [836, 72] width 13 height 13
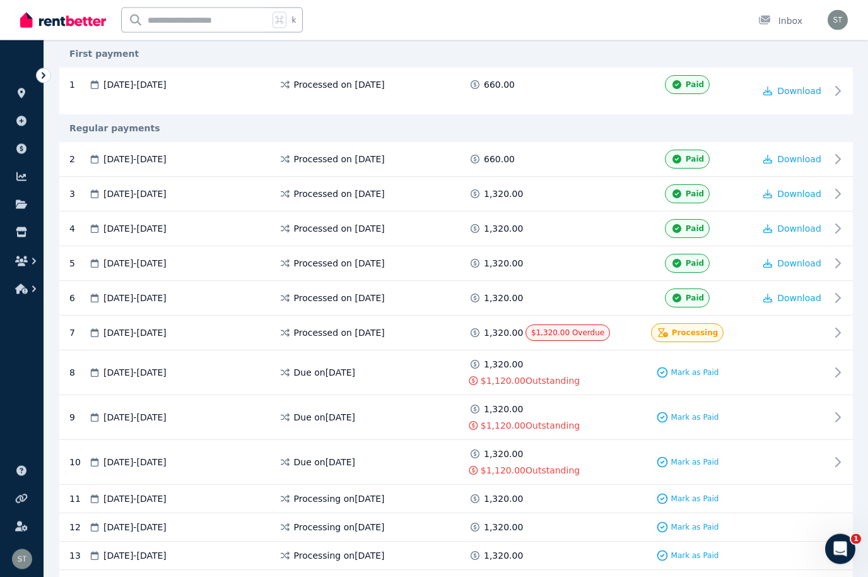
scroll to position [0, 0]
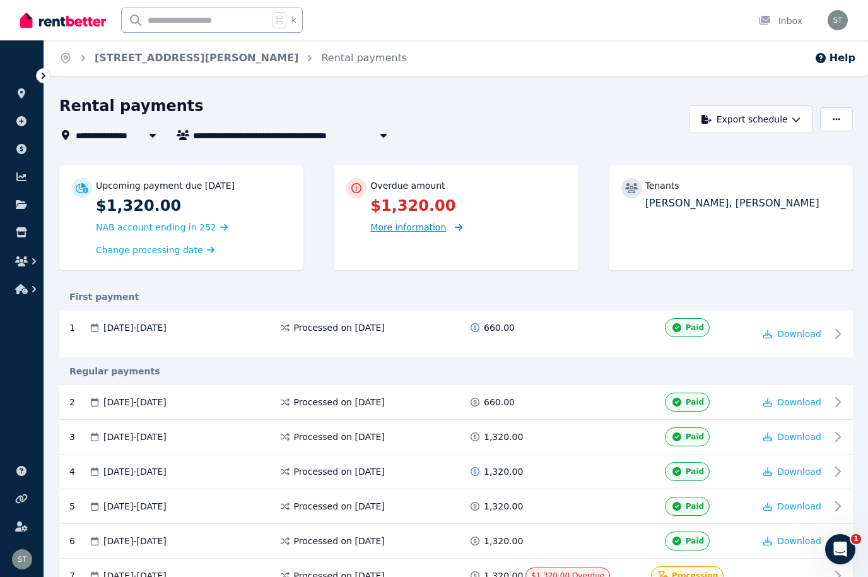
click at [409, 229] on span "More information" at bounding box center [408, 227] width 76 height 10
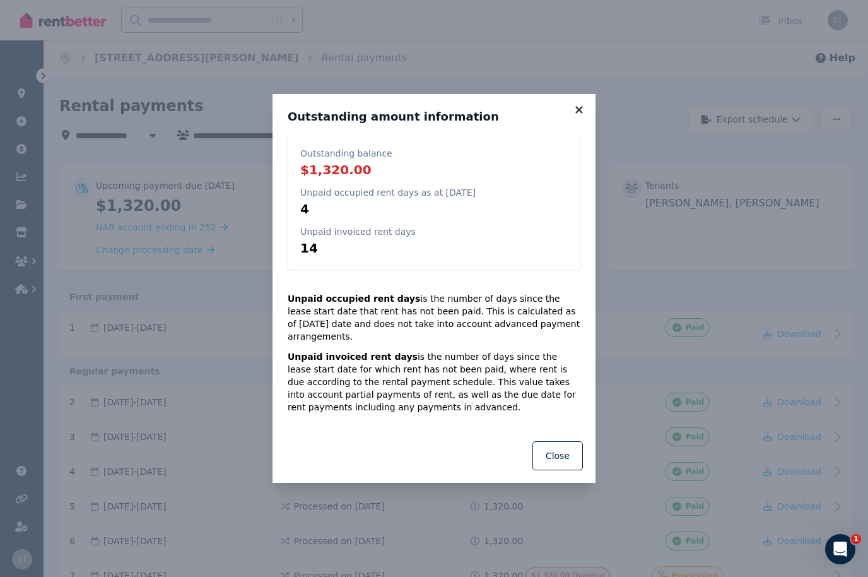
click at [584, 108] on icon at bounding box center [579, 109] width 13 height 11
